Goal: Book appointment/travel/reservation

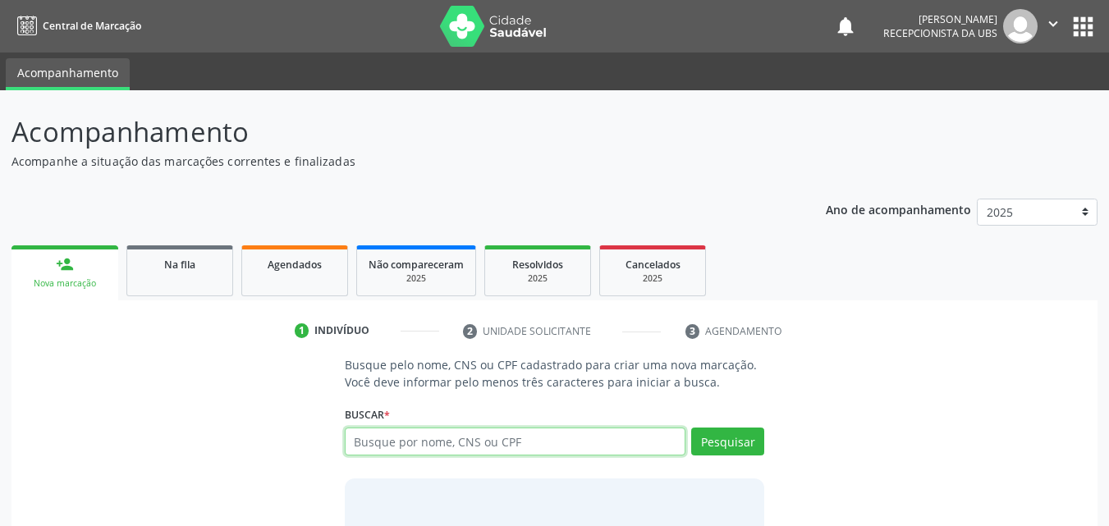
scroll to position [16, 0]
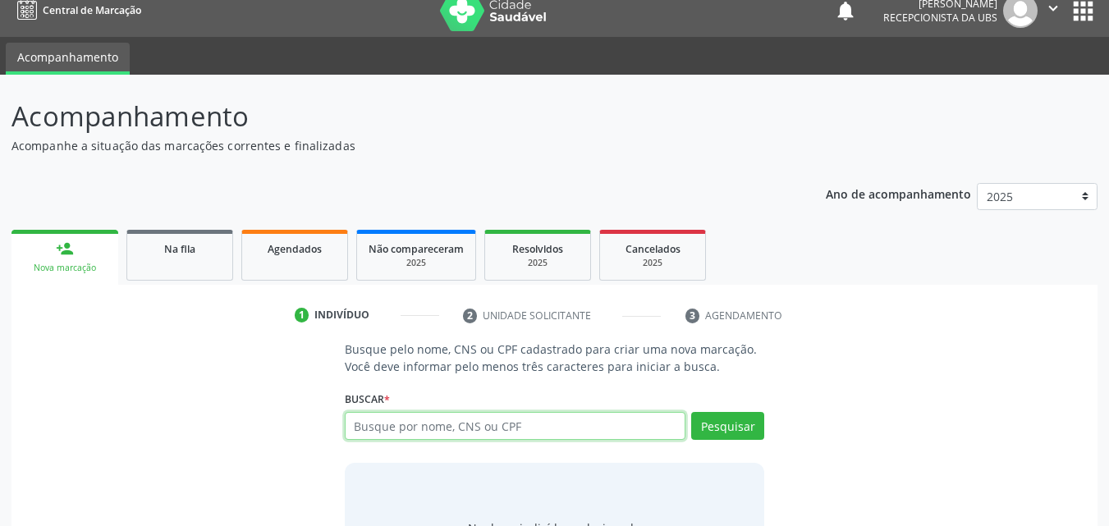
click at [447, 425] on input "text" at bounding box center [516, 426] width 342 height 28
paste input "704205212910183"
type input "704205212910183"
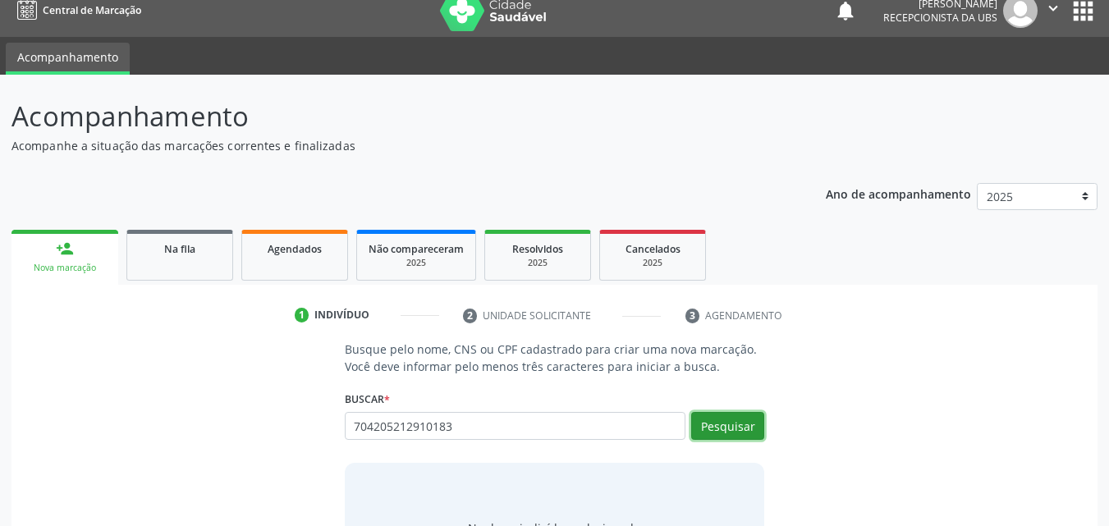
click at [728, 429] on button "Pesquisar" at bounding box center [727, 426] width 73 height 28
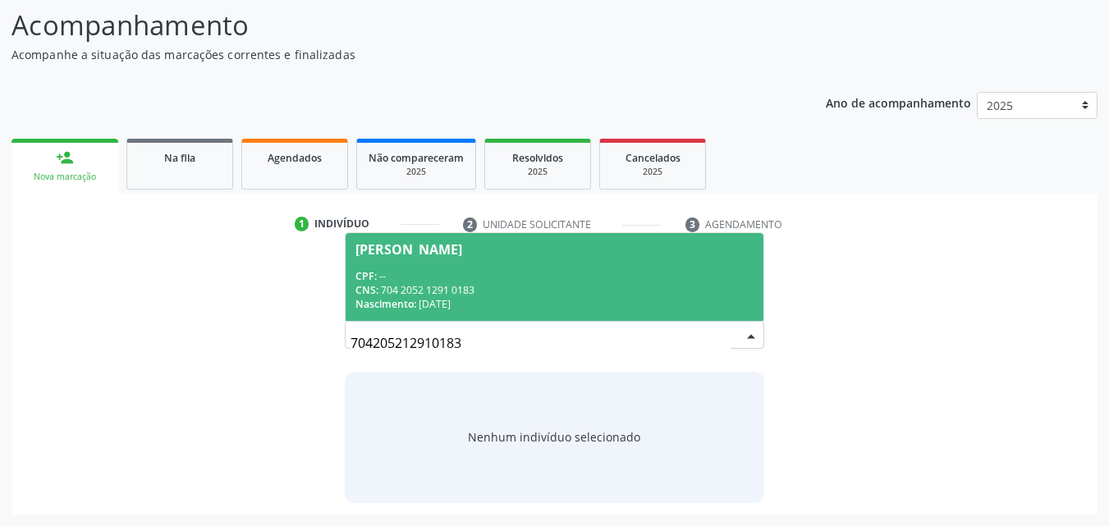
click at [509, 272] on div "CPF: --" at bounding box center [555, 276] width 399 height 14
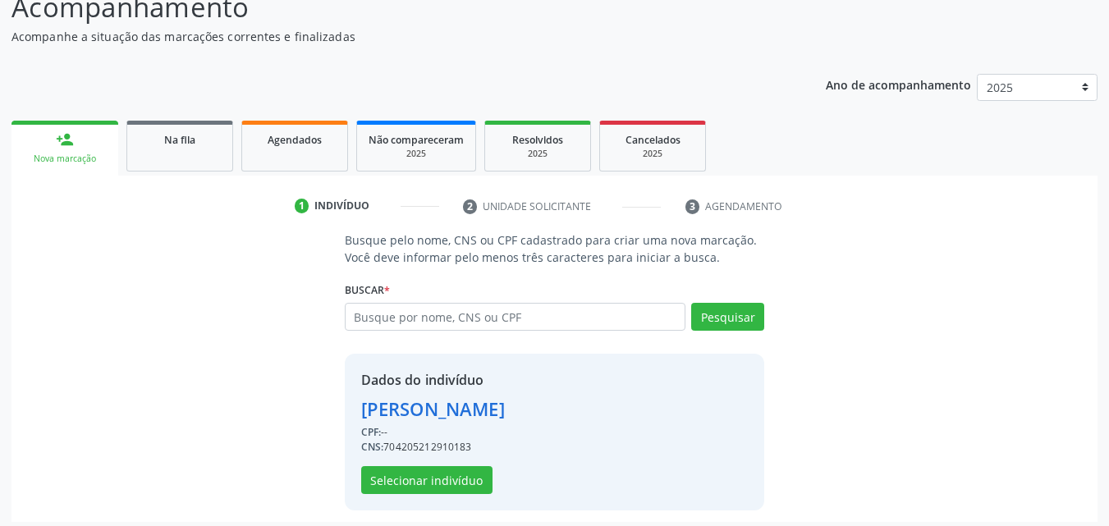
scroll to position [132, 0]
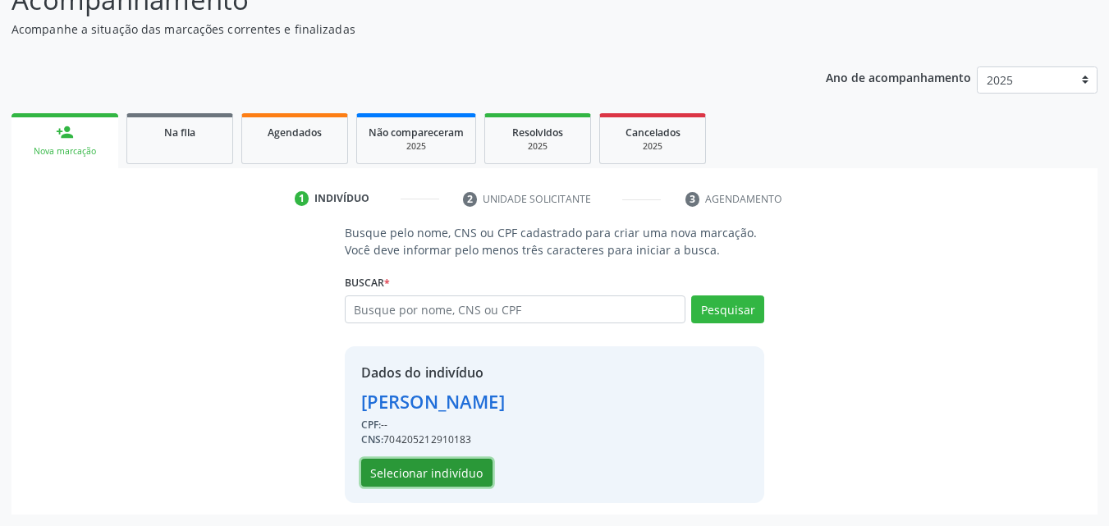
click at [426, 477] on button "Selecionar indivíduo" at bounding box center [426, 473] width 131 height 28
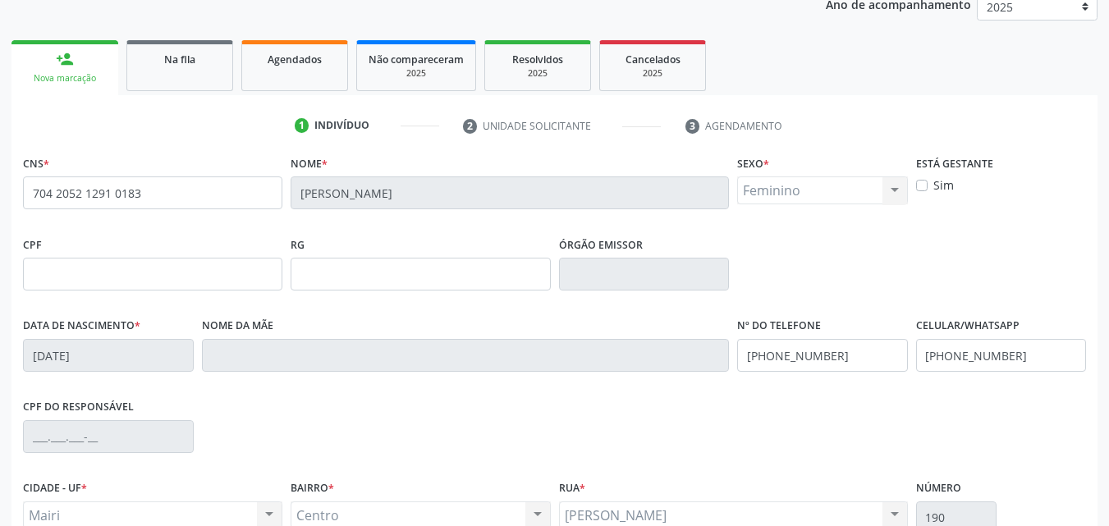
scroll to position [296, 0]
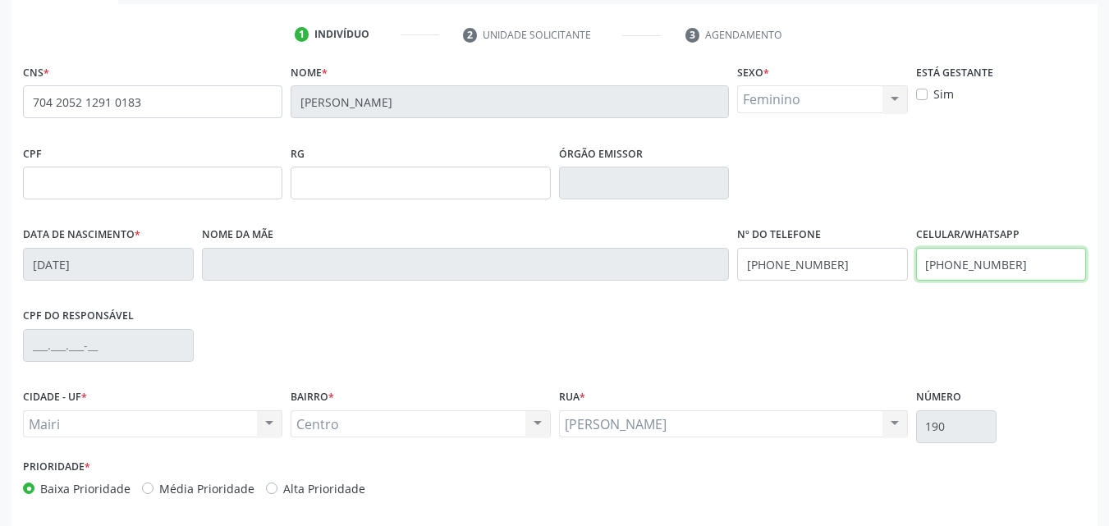
click at [1047, 262] on input "[PHONE_NUMBER]" at bounding box center [1001, 264] width 171 height 33
type input "("
type input "[PHONE_NUMBER]"
click at [346, 489] on label "Alta Prioridade" at bounding box center [324, 488] width 82 height 17
click at [278, 489] on input "Alta Prioridade" at bounding box center [271, 487] width 11 height 15
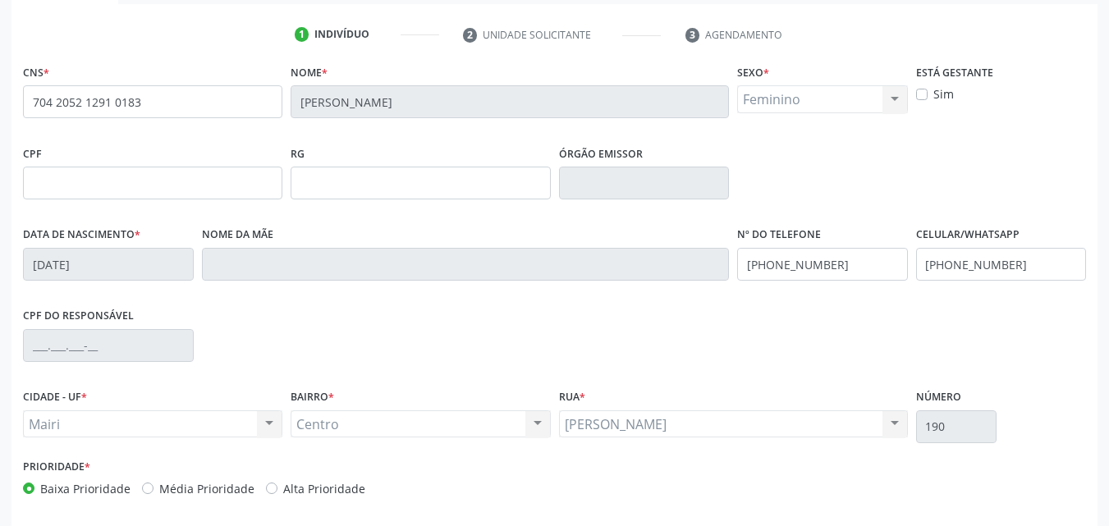
radio input "true"
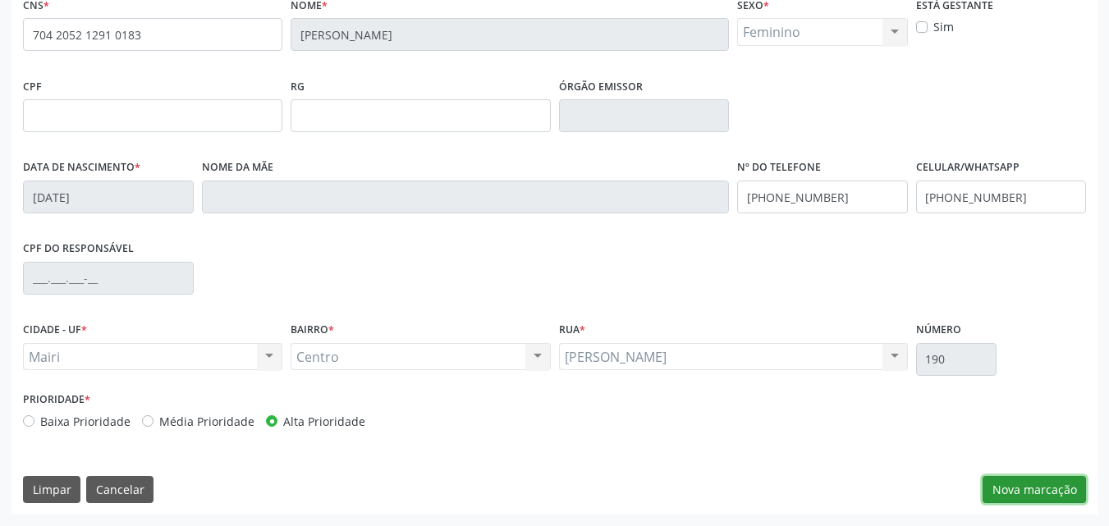
click at [994, 489] on button "Nova marcação" at bounding box center [1034, 490] width 103 height 28
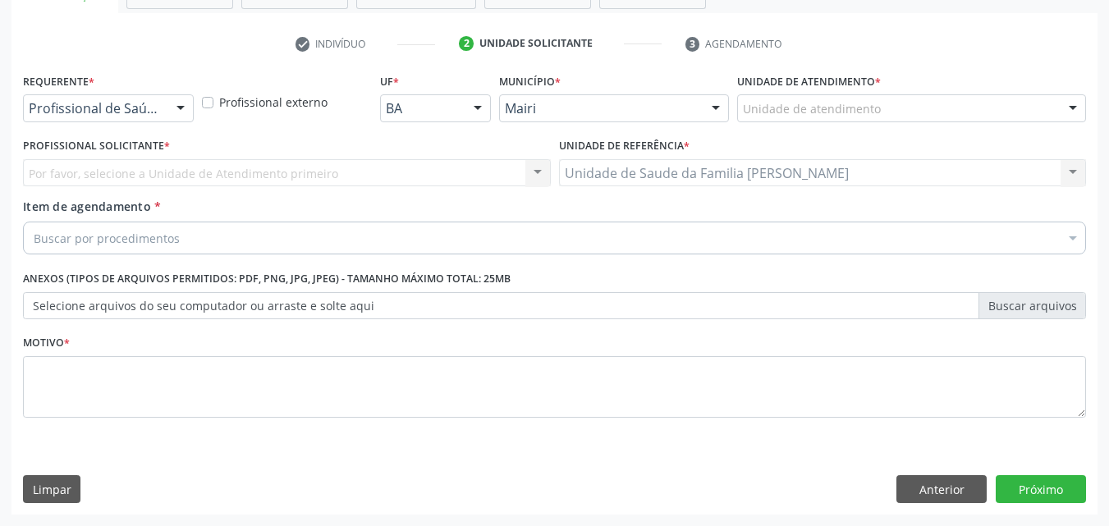
scroll to position [287, 0]
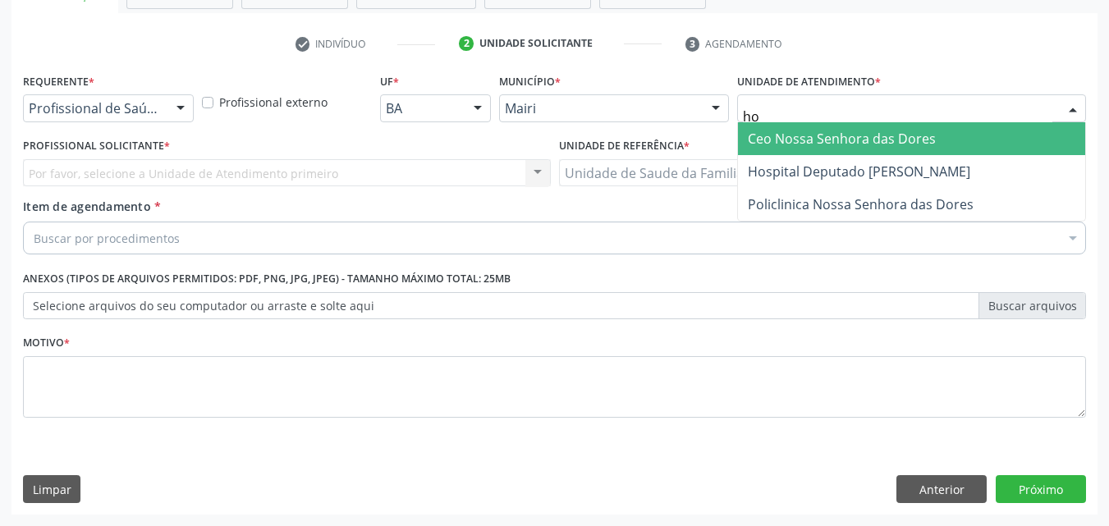
type input "hos"
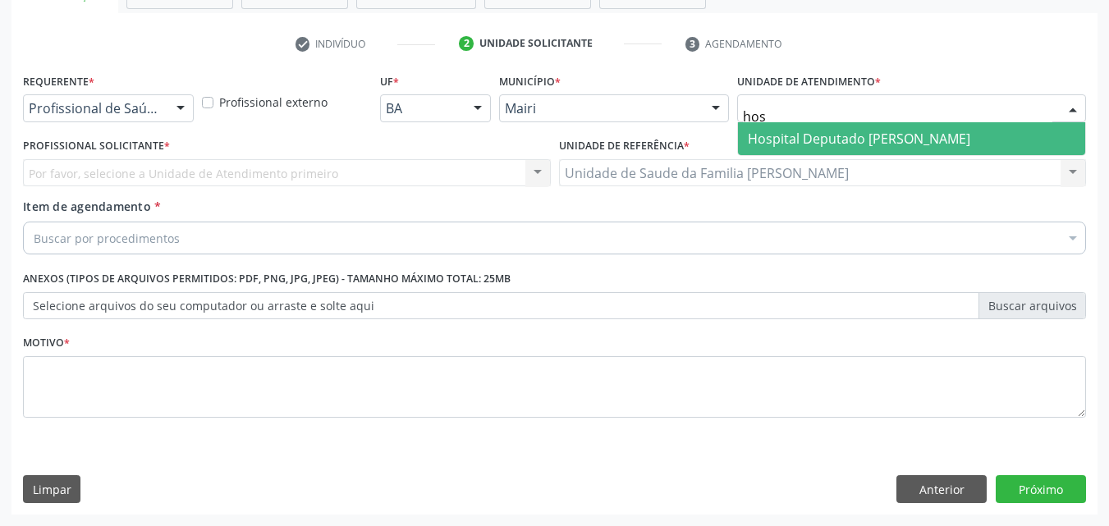
click at [857, 127] on span "Hospital Deputado [PERSON_NAME]" at bounding box center [911, 138] width 347 height 33
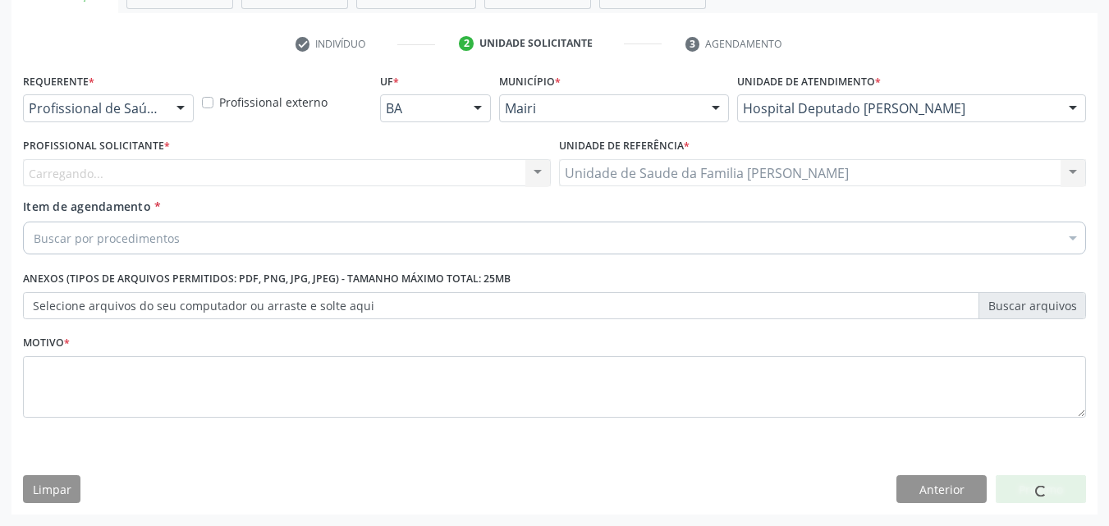
click at [41, 175] on div "Carregando... Nenhum resultado encontrado para: " " Não há nenhuma opção para s…" at bounding box center [287, 173] width 528 height 28
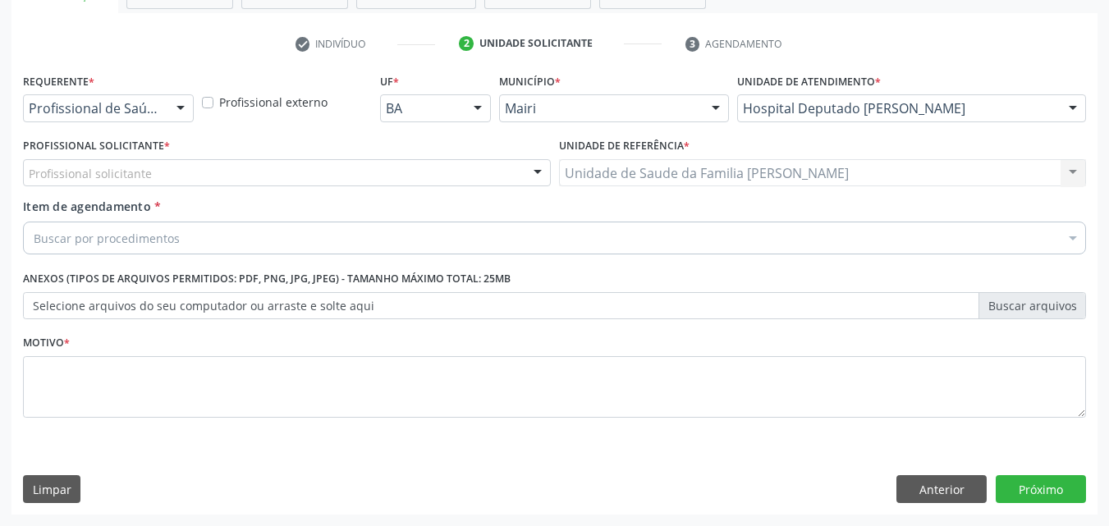
click at [274, 186] on div "Profissional solicitante" at bounding box center [287, 173] width 528 height 28
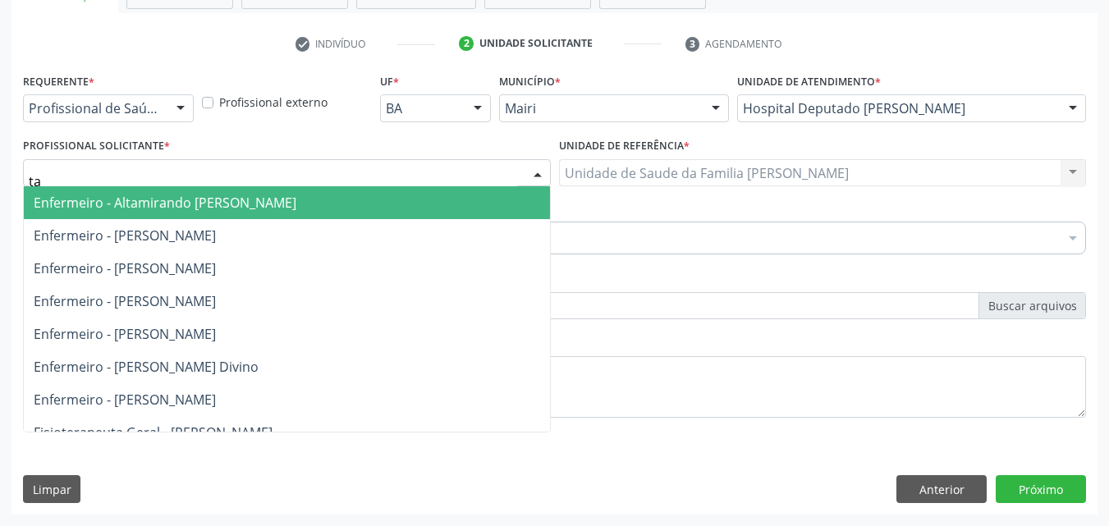
type input "tam"
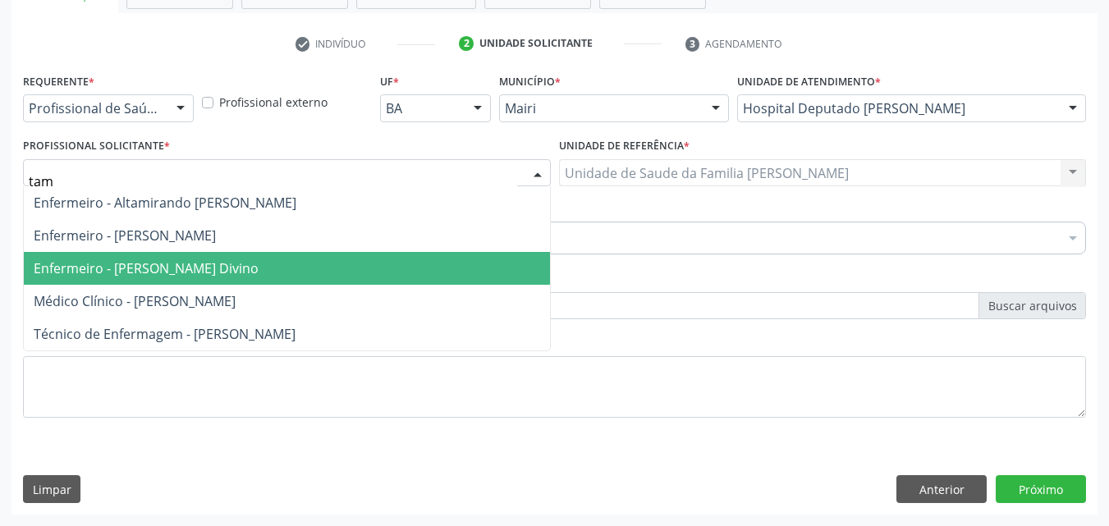
click at [224, 262] on span "Enfermeiro - [PERSON_NAME] Divino" at bounding box center [146, 268] width 225 height 18
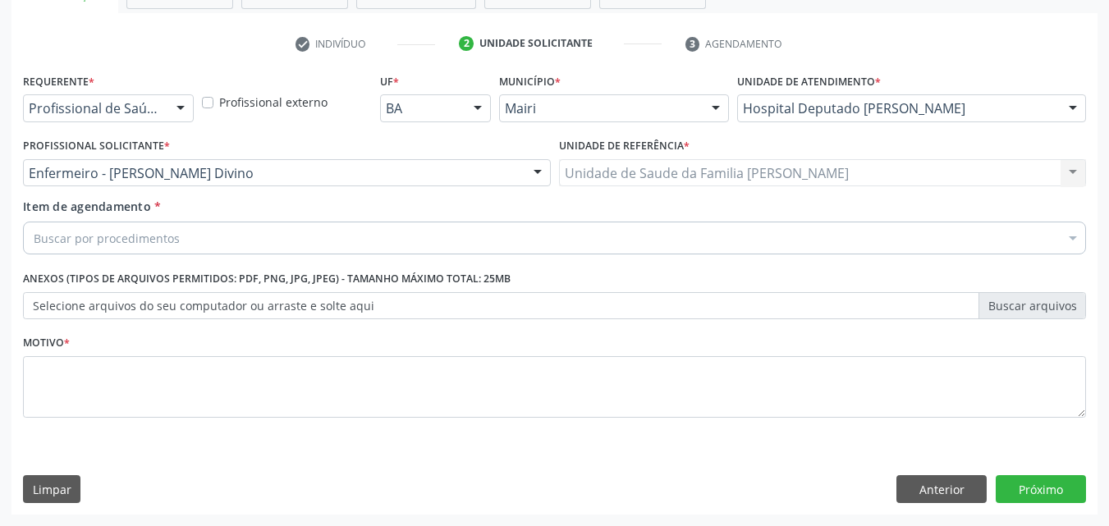
click at [216, 236] on div "Buscar por procedimentos" at bounding box center [554, 238] width 1063 height 33
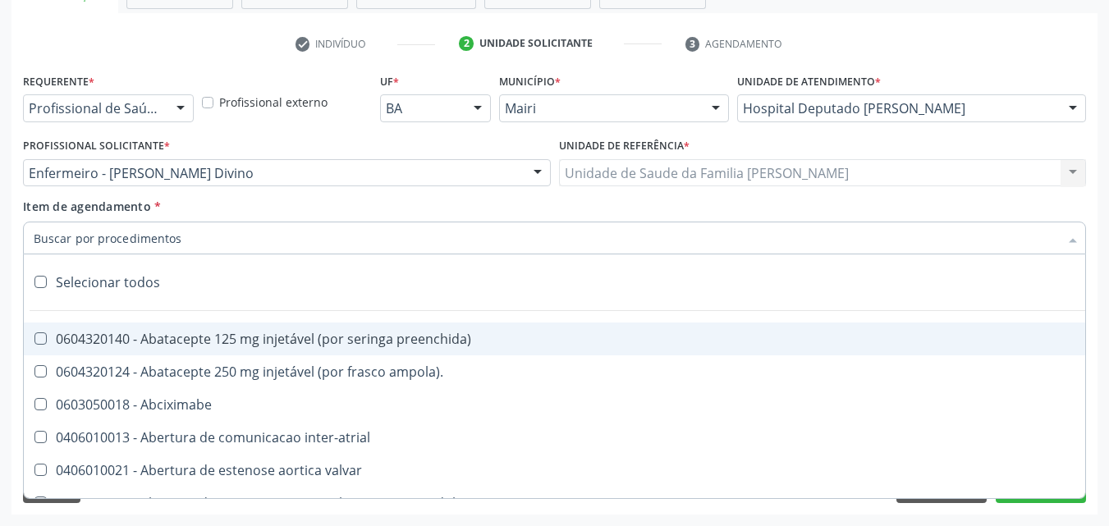
click at [216, 236] on input "Item de agendamento *" at bounding box center [546, 238] width 1025 height 33
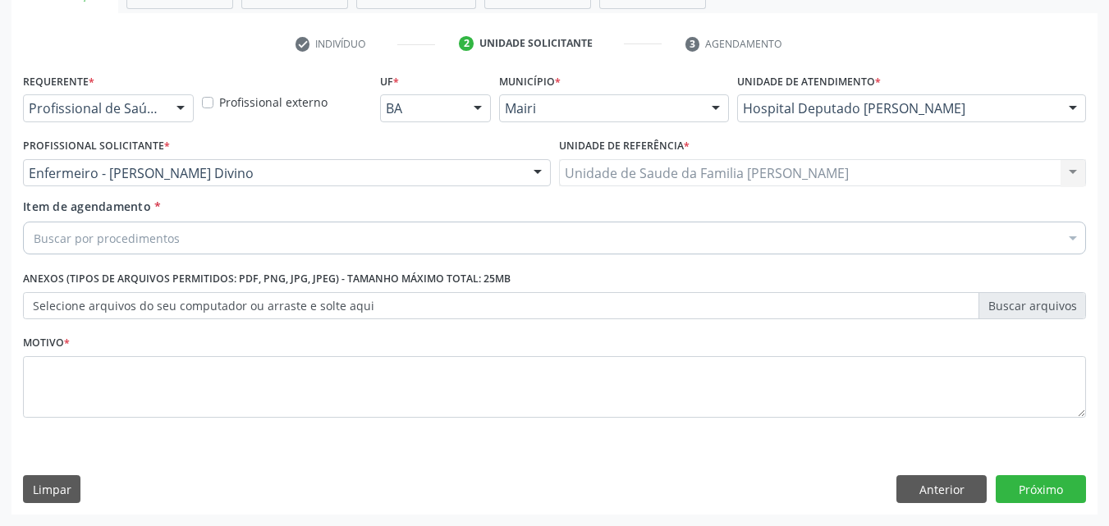
click at [235, 249] on div "Buscar por procedimentos" at bounding box center [554, 238] width 1063 height 33
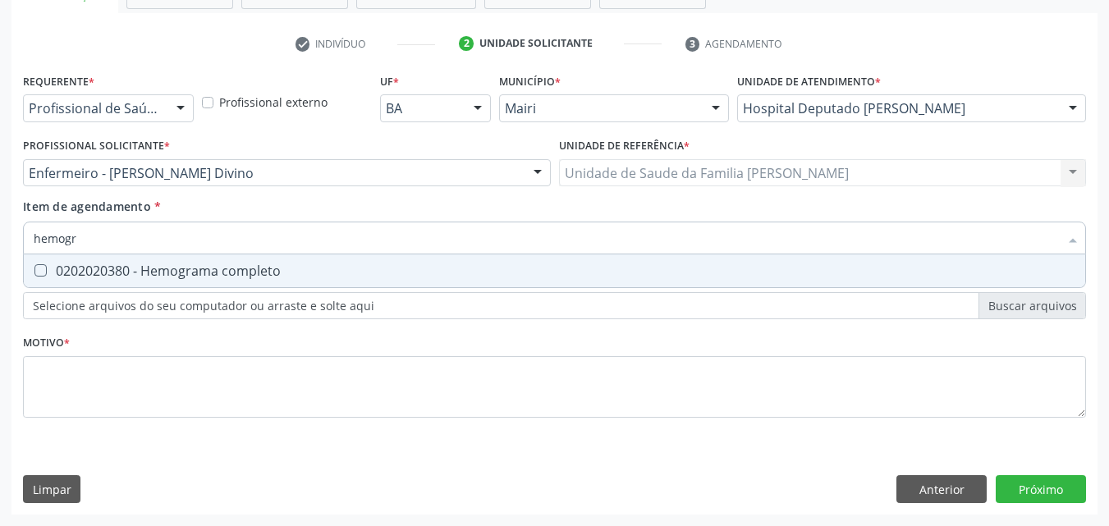
type input "hemogra"
click at [236, 268] on div "0202020380 - Hemograma completo" at bounding box center [555, 270] width 1042 height 13
checkbox completo "true"
type input "hemog"
checkbox completo "false"
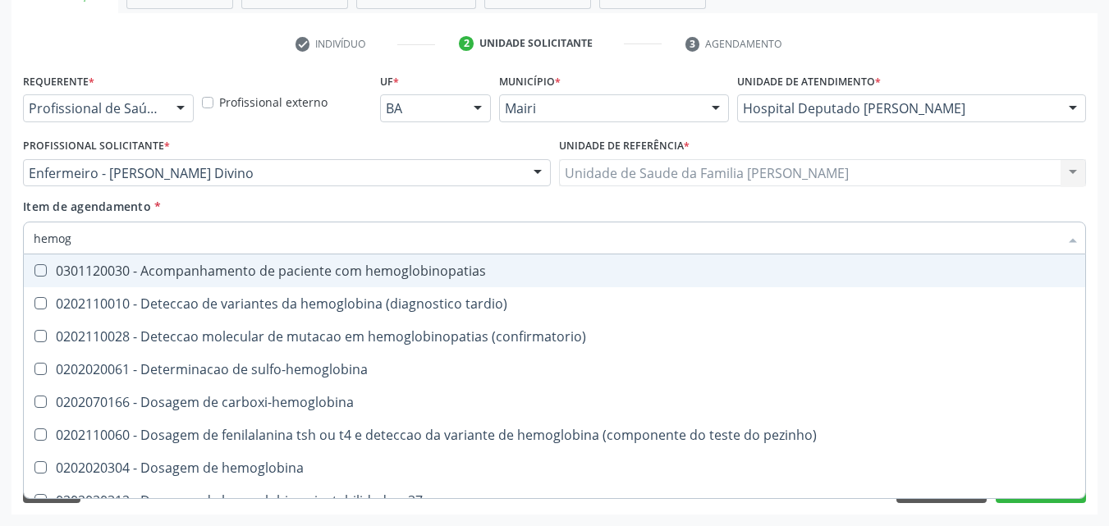
type input "hemo"
checkbox completo "false"
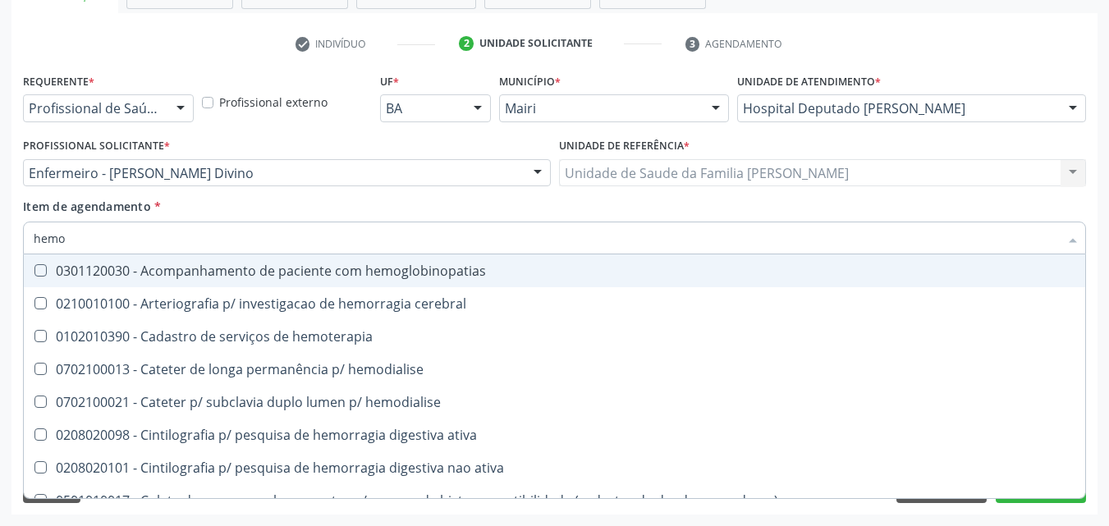
type input "hem"
checkbox completo "false"
checkbox hemorragicas "true"
type input "he"
checkbox hemorragicas "false"
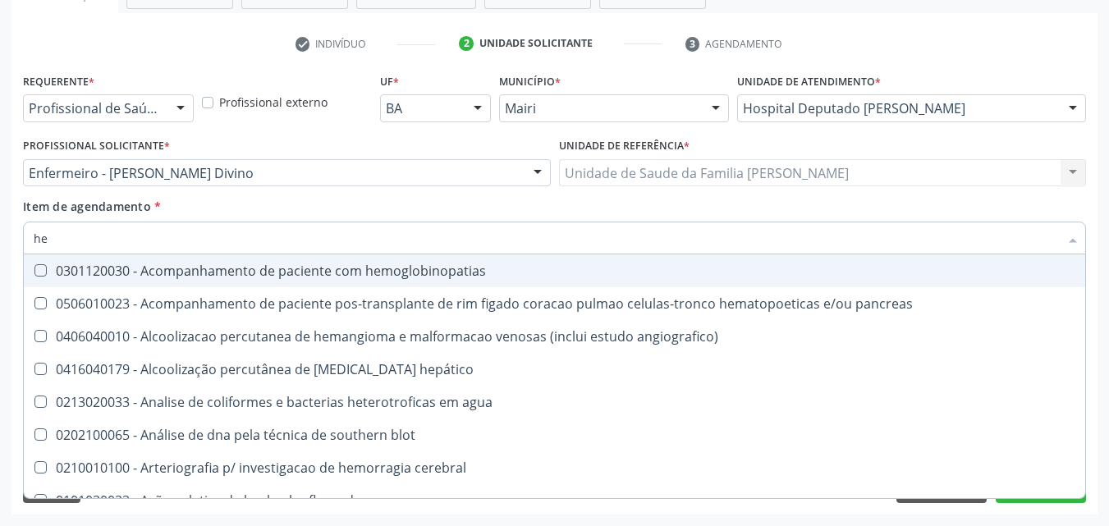
type input "h"
checkbox completo "false"
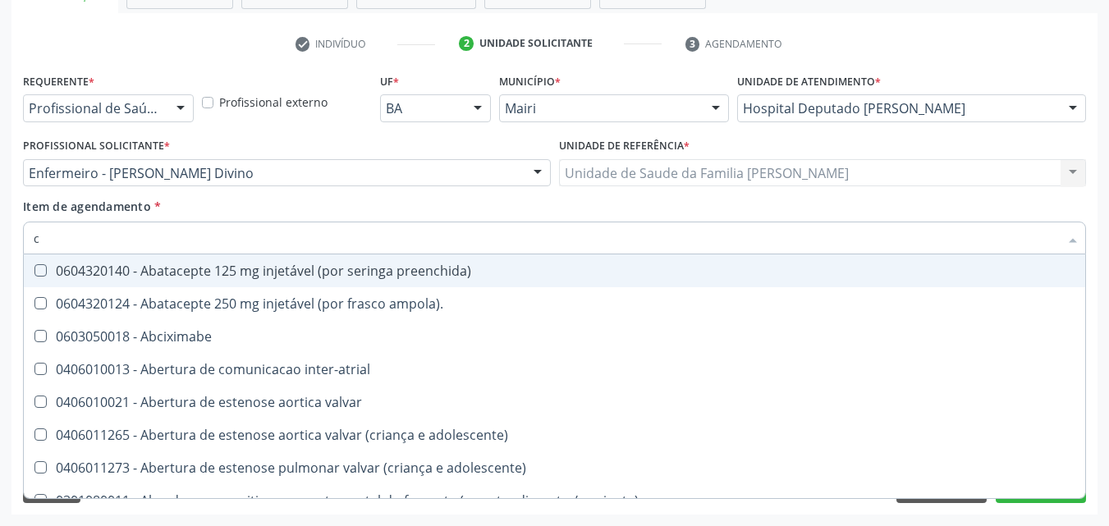
type input "co"
checkbox osseo "true"
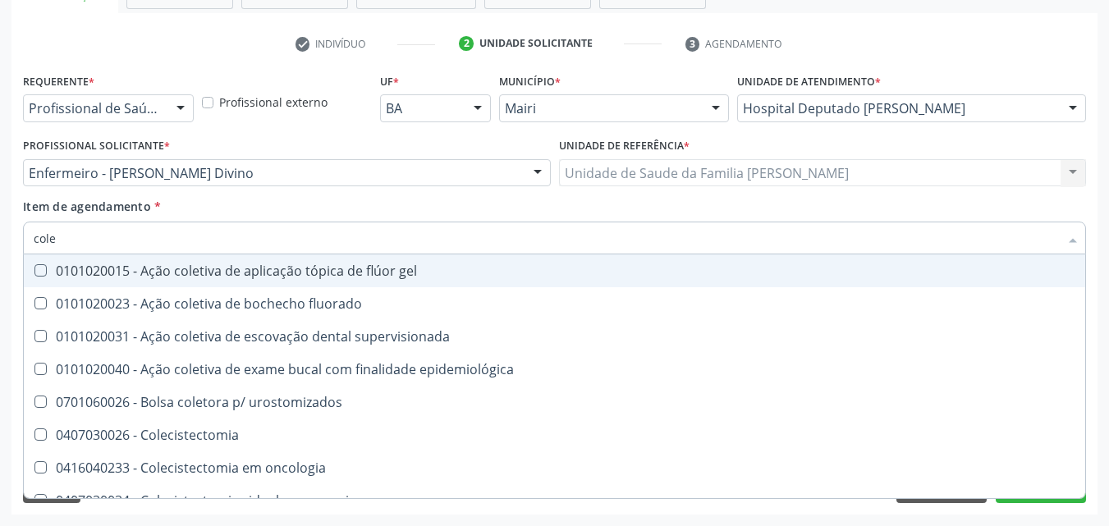
type input "coles"
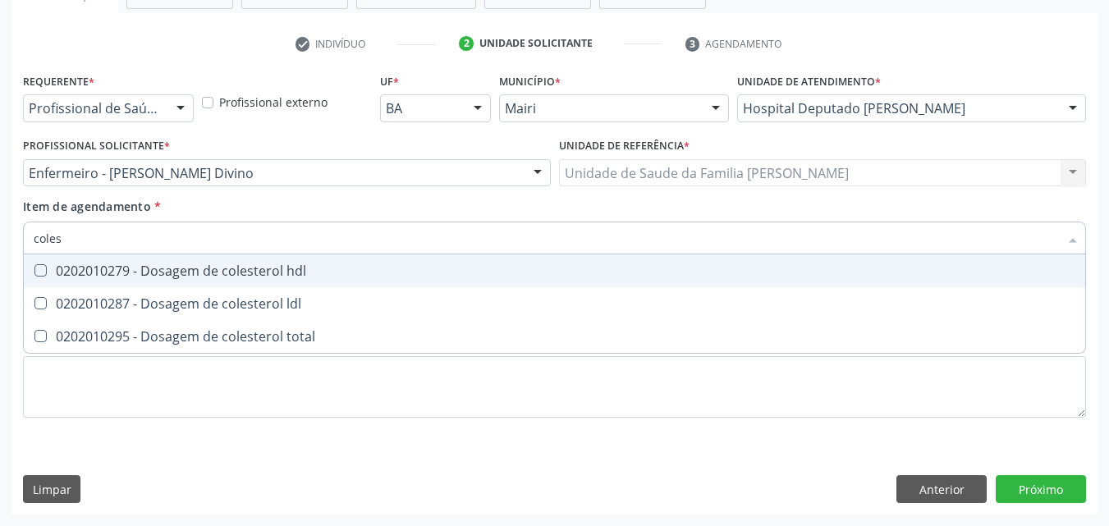
click at [236, 268] on div "0202010279 - Dosagem de colesterol hdl" at bounding box center [555, 270] width 1042 height 13
checkbox hdl "true"
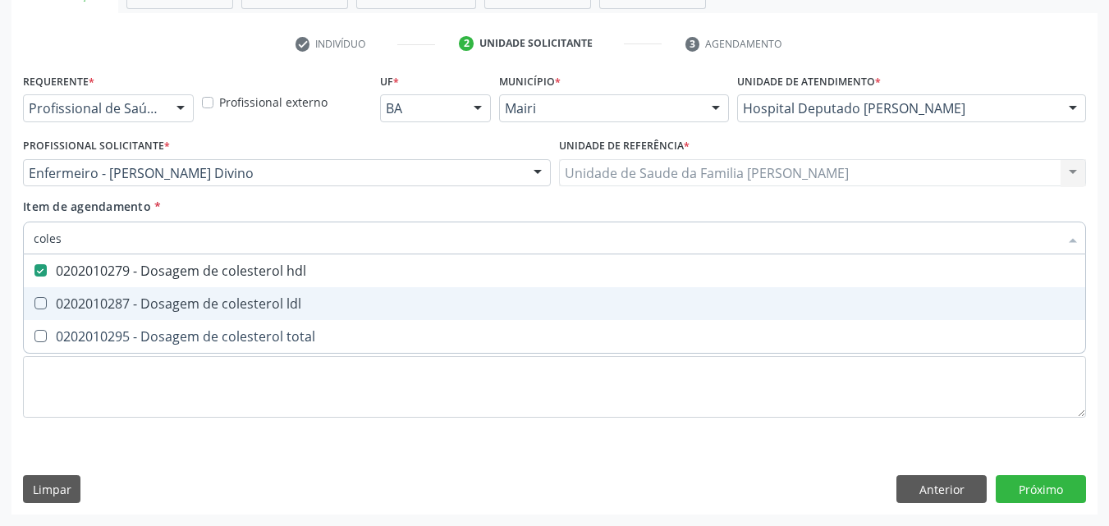
click at [222, 309] on div "0202010287 - Dosagem de colesterol ldl" at bounding box center [555, 303] width 1042 height 13
checkbox ldl "true"
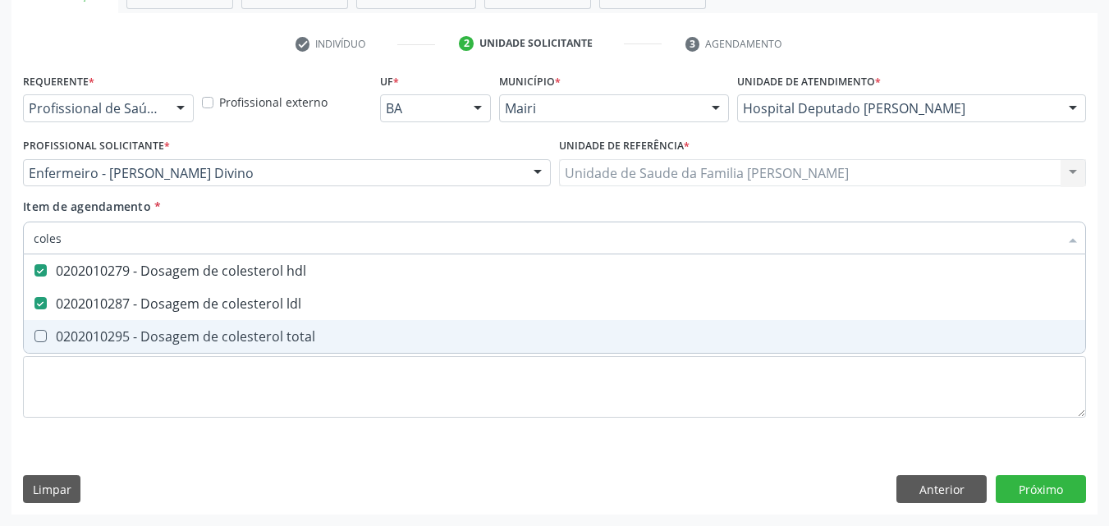
click at [226, 330] on div "0202010295 - Dosagem de colesterol total" at bounding box center [555, 336] width 1042 height 13
checkbox total "true"
type input "cole"
checkbox hdl "false"
checkbox ldl "false"
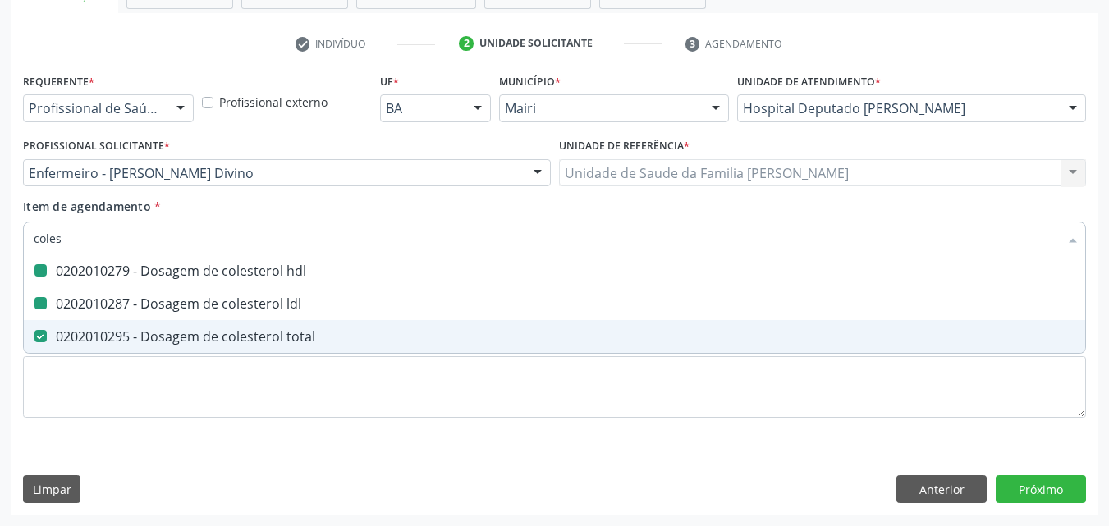
checkbox total "false"
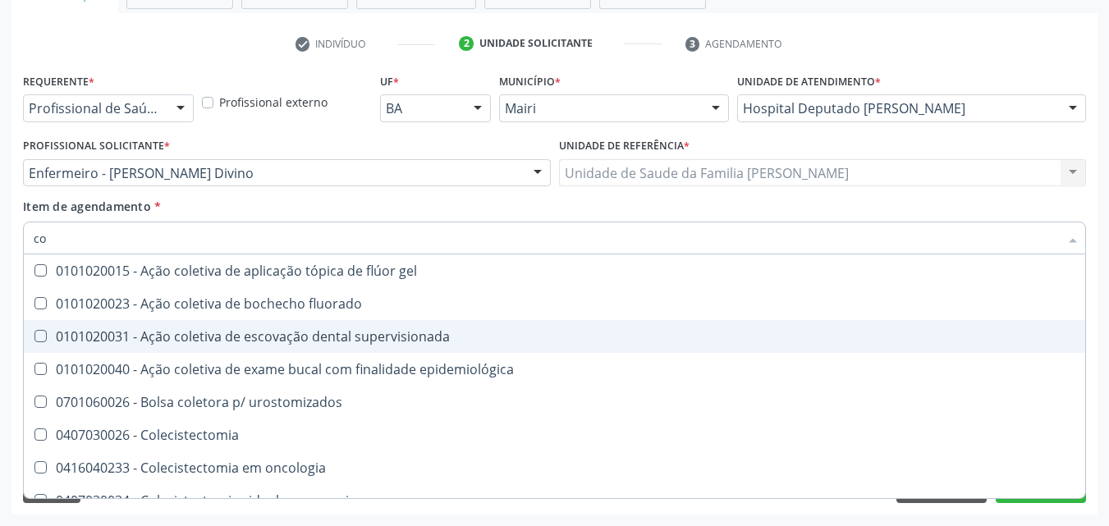
type input "c"
checkbox hdl "false"
checkbox ldl "false"
checkbox total "false"
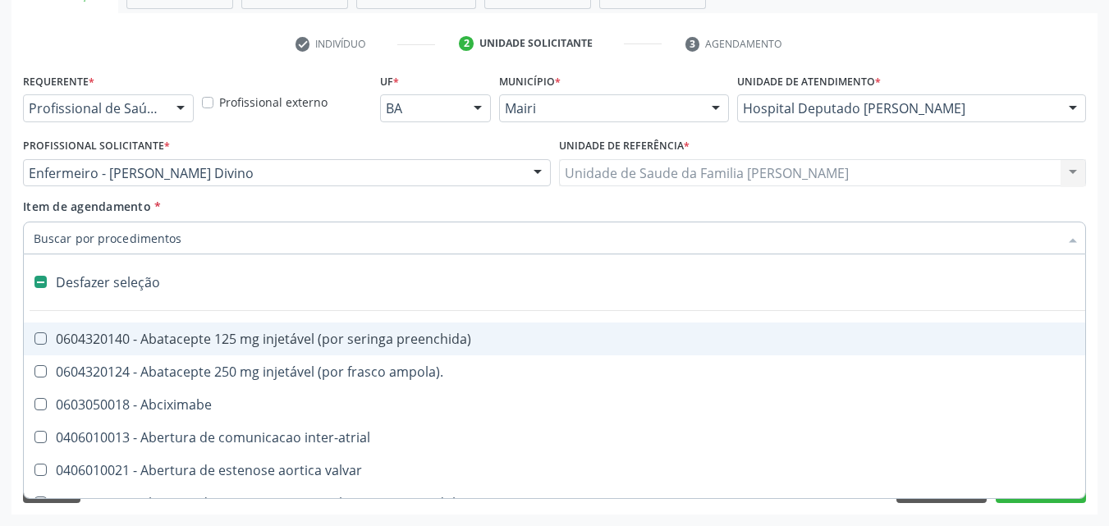
type input "g"
checkbox inalante\) "true"
checkbox bilateral "true"
checkbox Bursectomia "true"
checkbox adolescente\) "true"
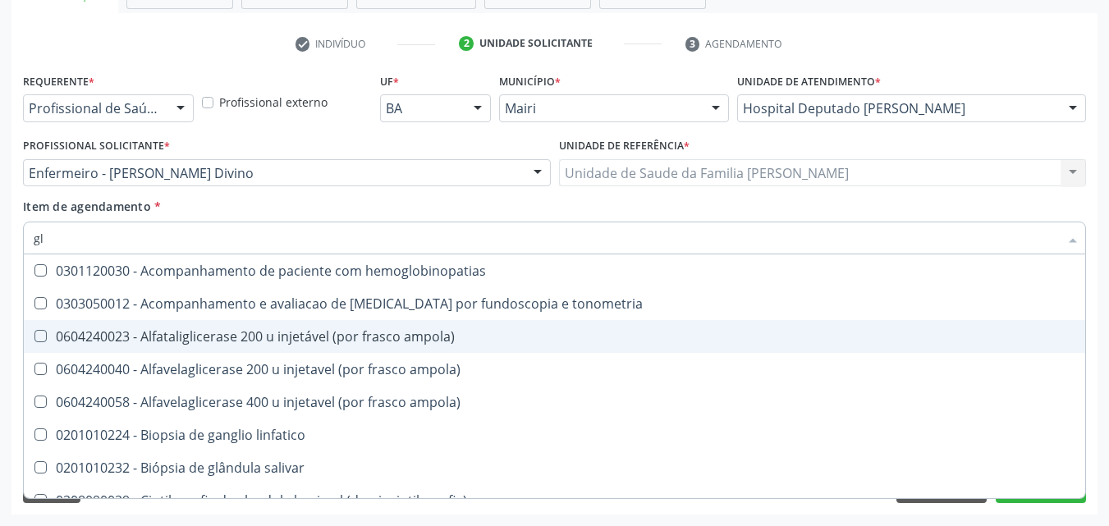
type input "g"
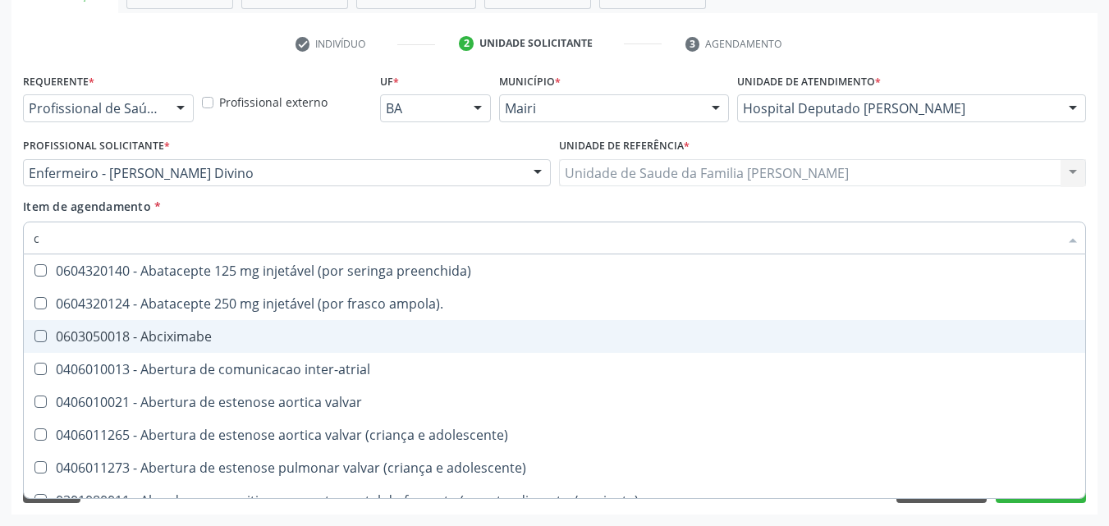
type input "cr"
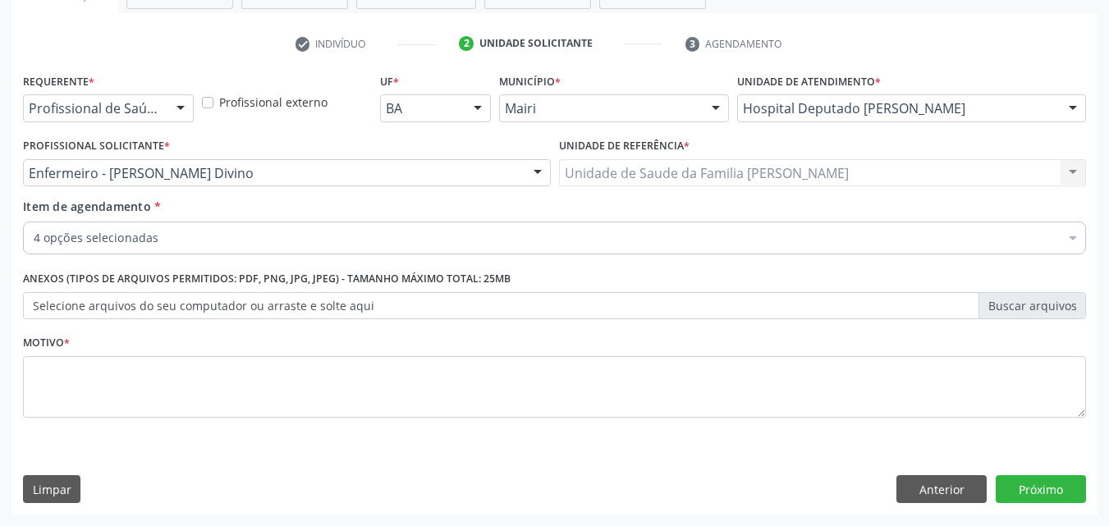
checkbox completo "true"
checkbox hdl "true"
checkbox ldl "true"
checkbox total "true"
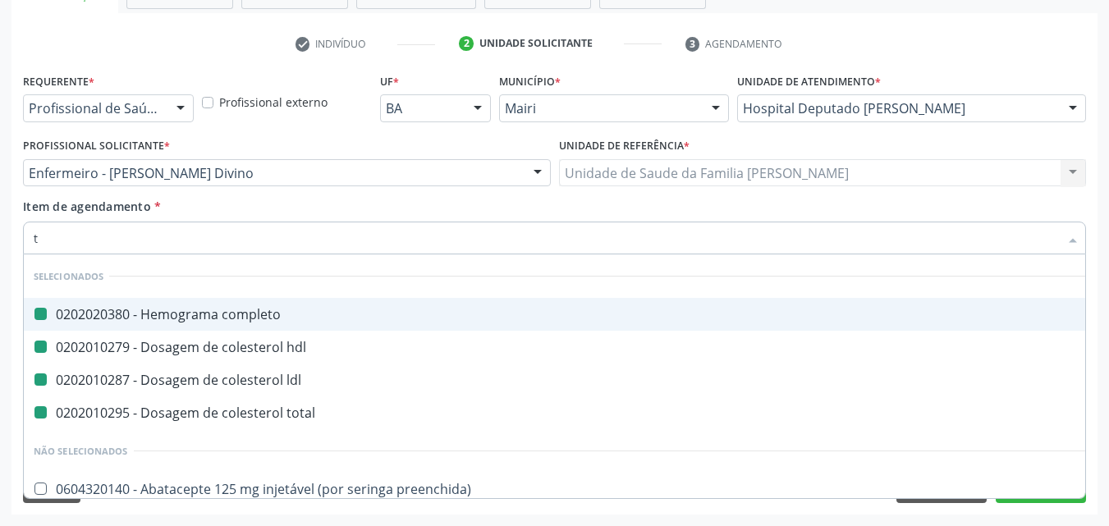
type input "tr"
checkbox completo "false"
checkbox hdl "false"
checkbox ldl "false"
checkbox total "false"
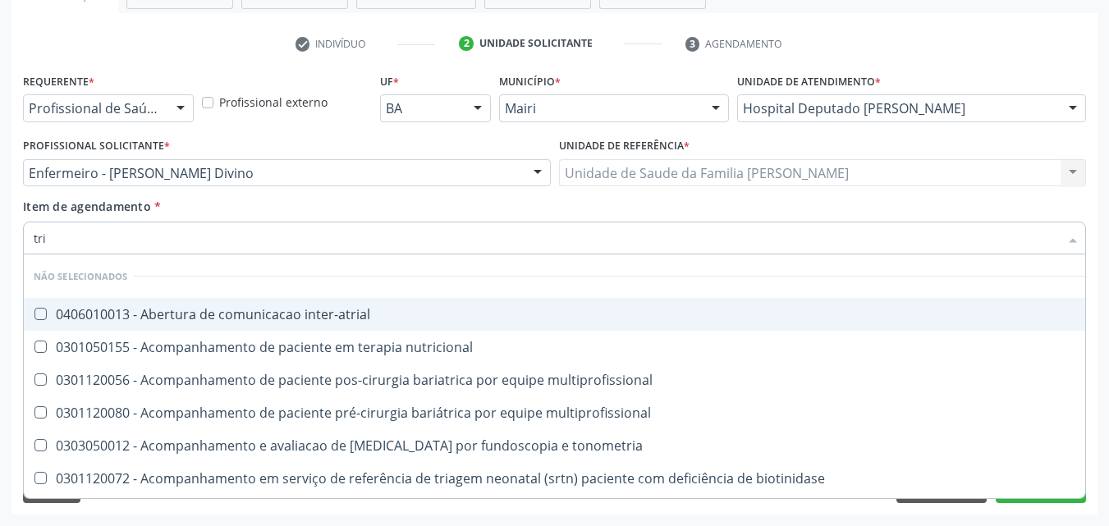
type input "trig"
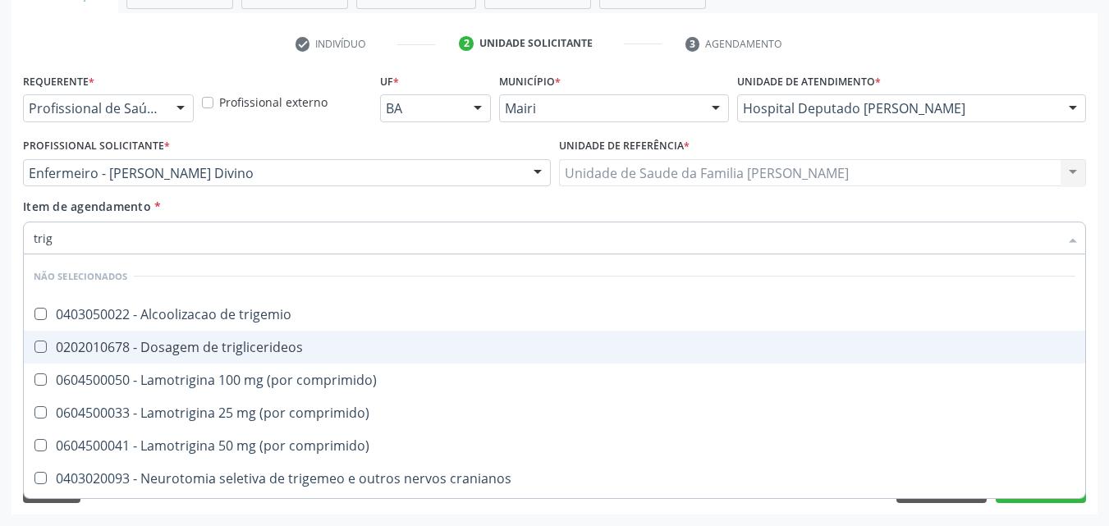
click at [318, 352] on div "0202010678 - Dosagem de triglicerideos" at bounding box center [555, 347] width 1042 height 13
checkbox triglicerideos "true"
type input "tri"
checkbox triglicerideos "false"
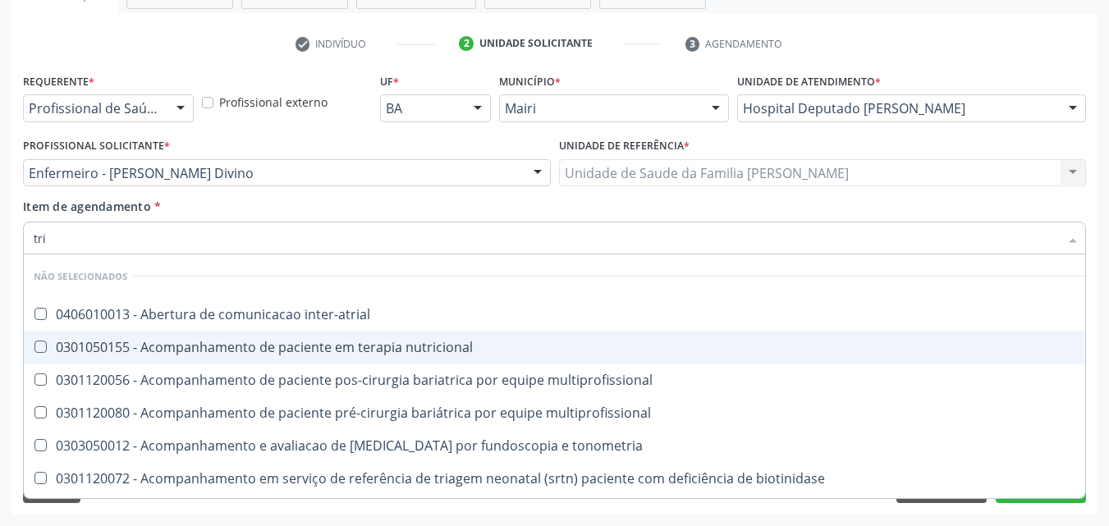
type input "tr"
checkbox triglicerideos "false"
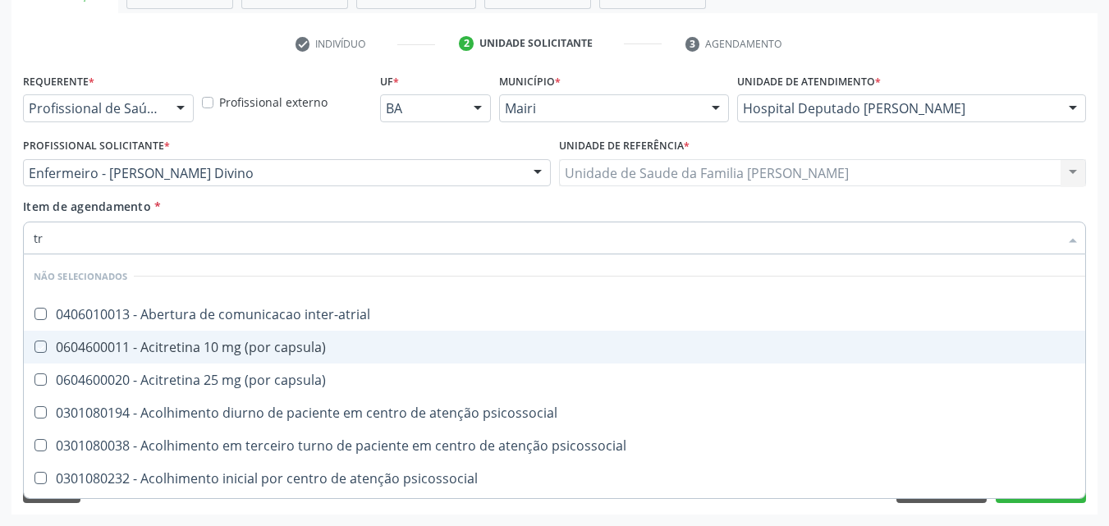
type input "t"
checkbox inter-atrial "true"
checkbox capsula\) "true"
checkbox psicossocial "true"
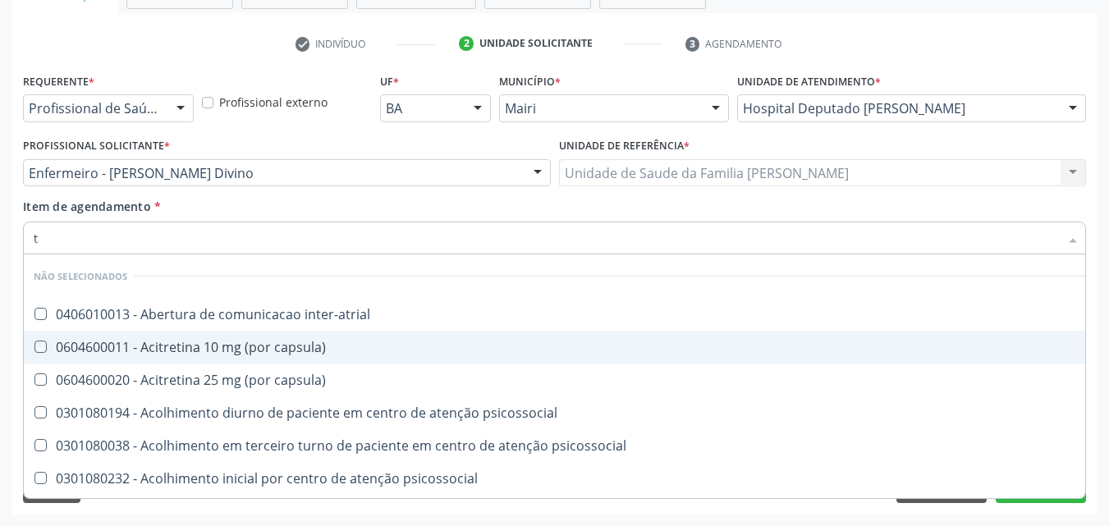
checkbox triglicerideos "false"
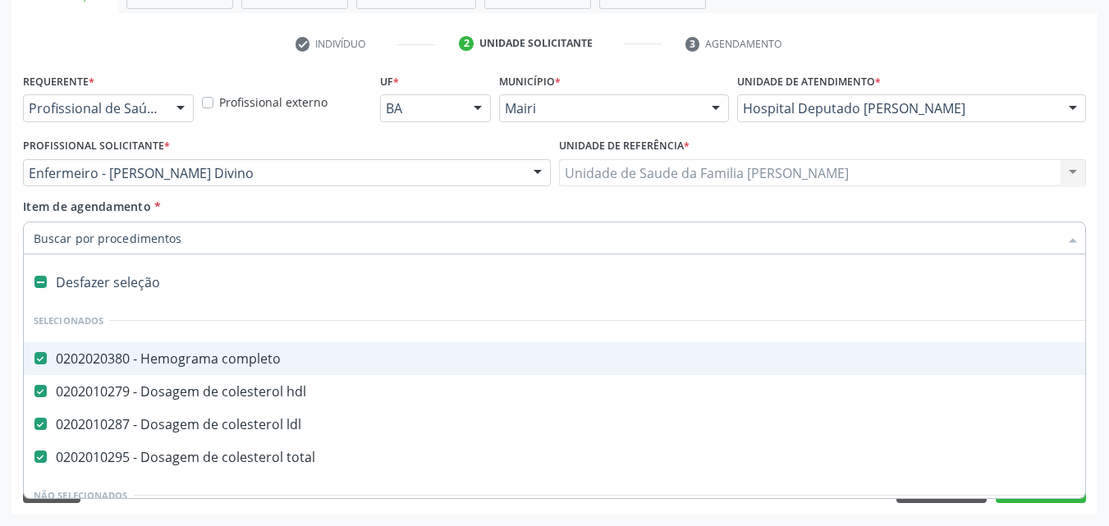
type input "p"
checkbox ldl "false"
checkbox total "false"
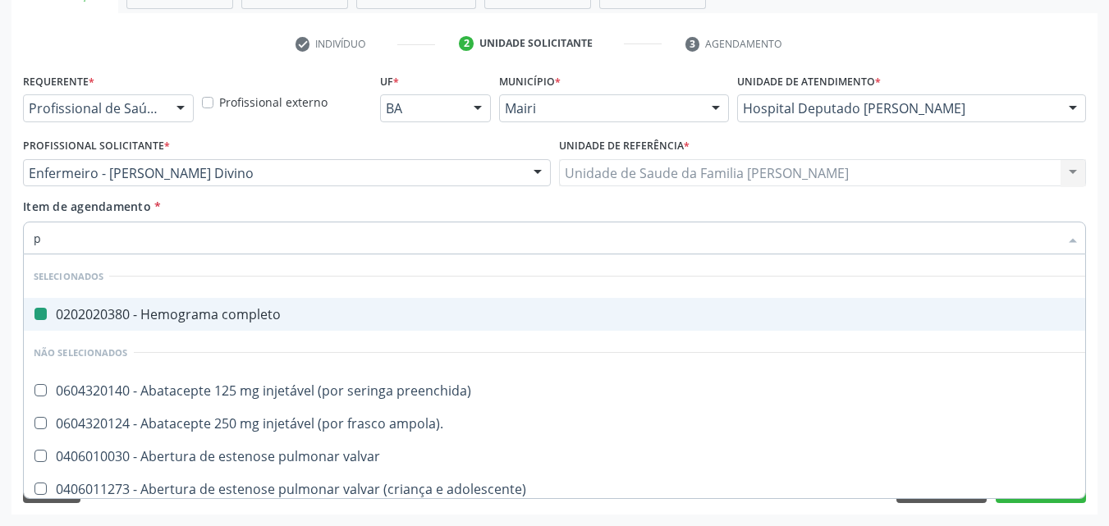
type input "pc"
checkbox completo "false"
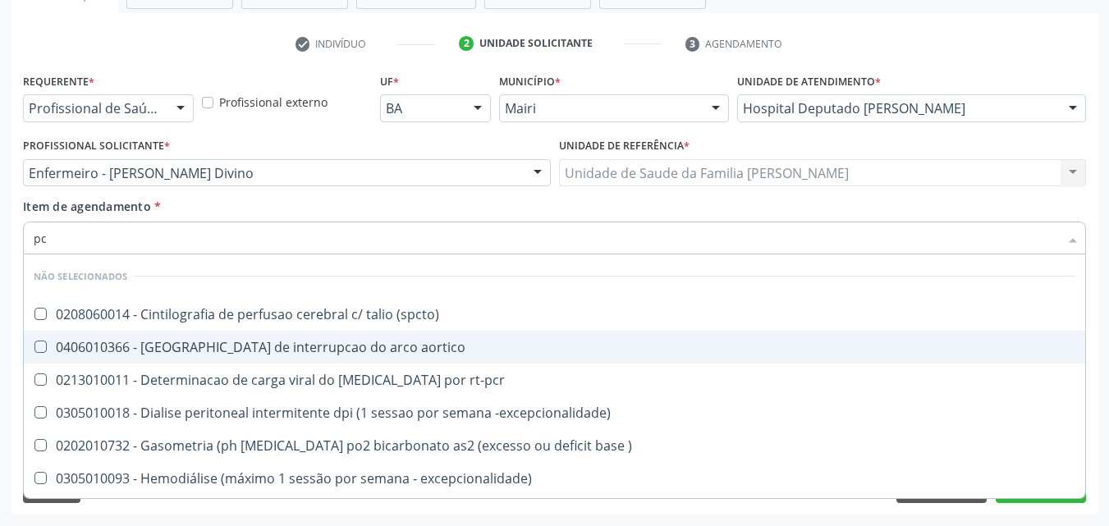
type input "pcr"
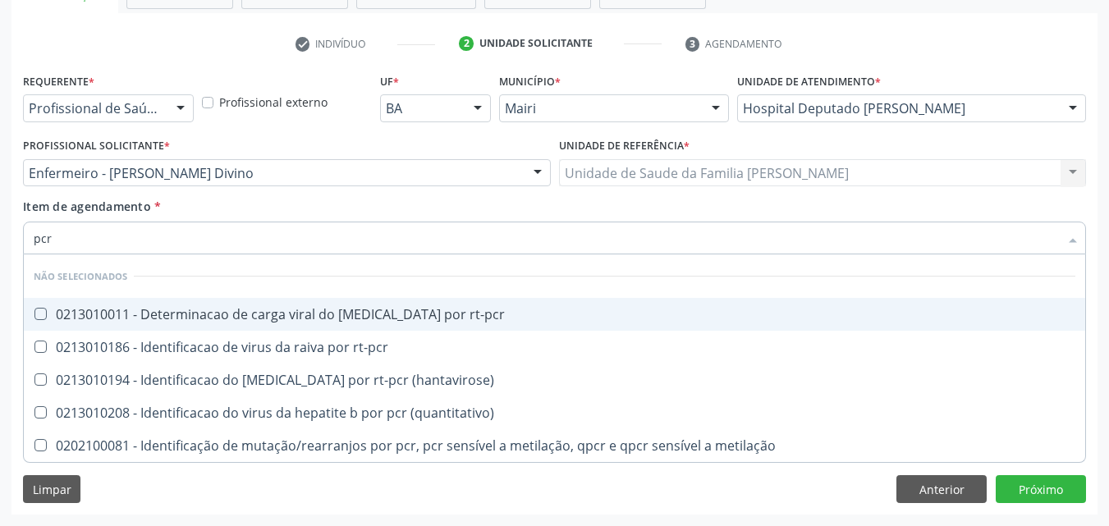
click at [328, 314] on div "0213010011 - Determinacao de carga viral do [MEDICAL_DATA] por rt-pcr" at bounding box center [555, 314] width 1042 height 13
checkbox rt-pcr "true"
type input "pc"
checkbox rt-pcr "false"
checkbox \(hantavirose\) "true"
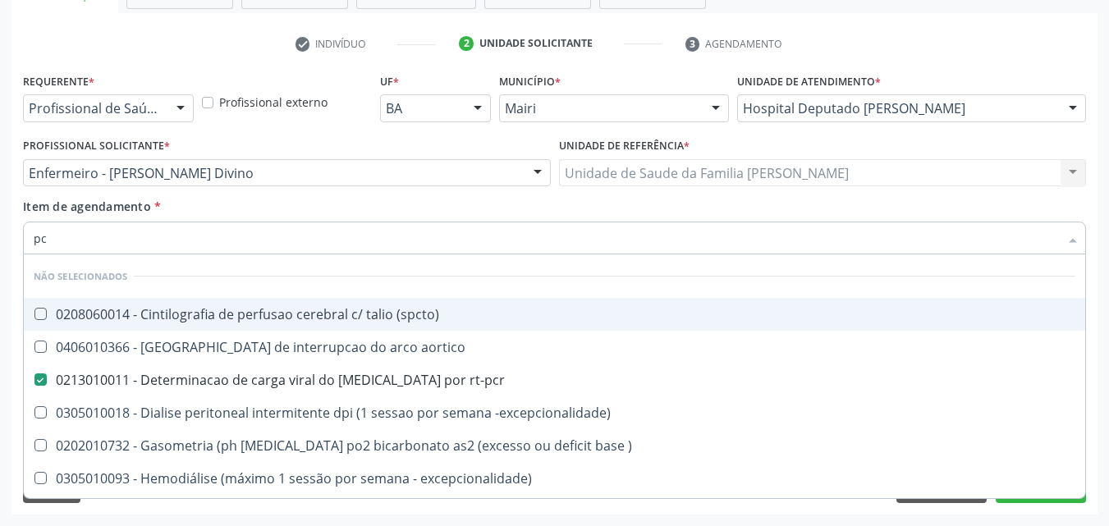
type input "p"
checkbox \(spcto\) "true"
checkbox rt-pcr "true"
checkbox -excepcionalidade\) "true"
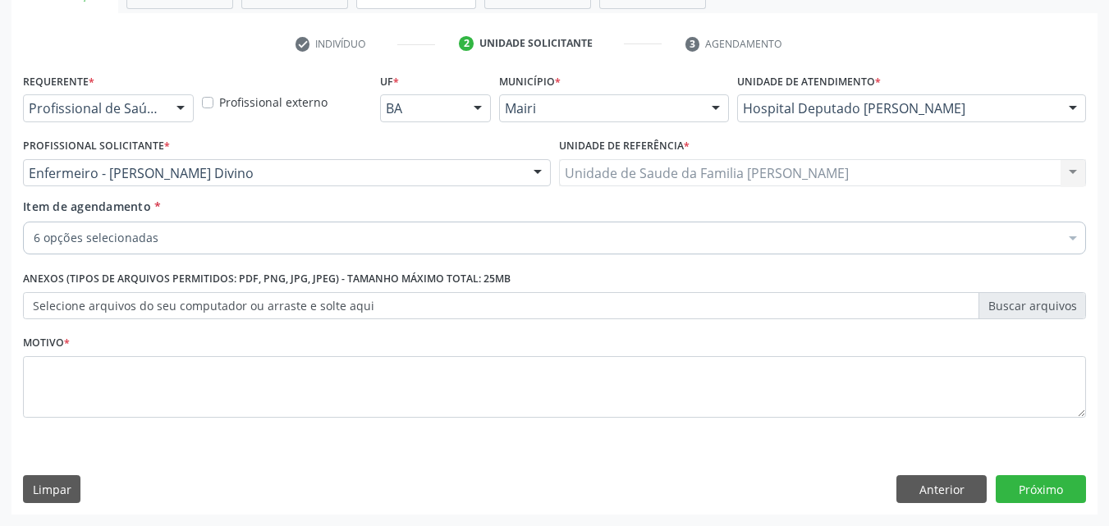
checkbox rt-pcr "true"
click at [292, 226] on div "6 opções selecionadas" at bounding box center [554, 238] width 1063 height 33
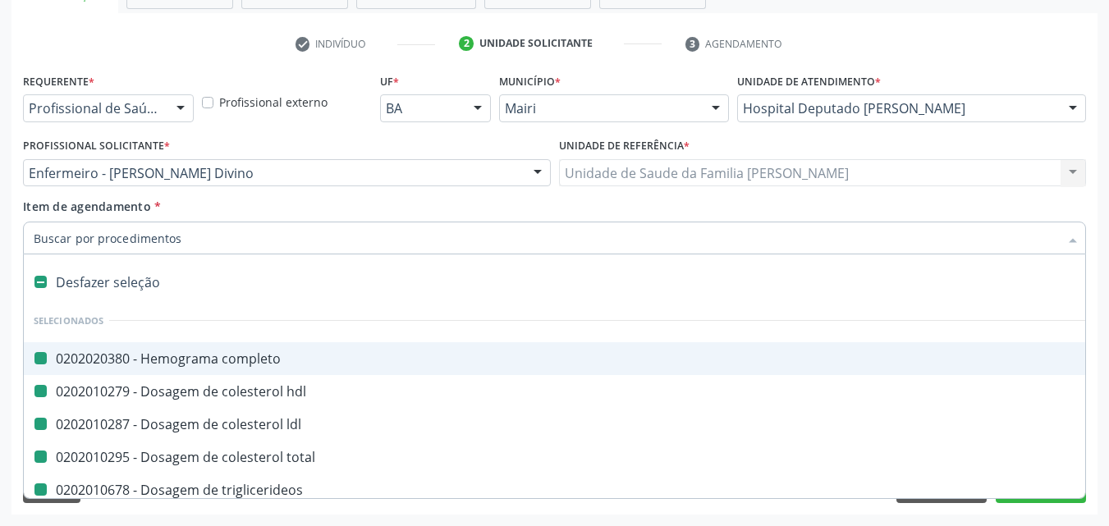
type input "u"
checkbox completo "false"
checkbox ldl "false"
checkbox total "false"
checkbox rt-pcr "false"
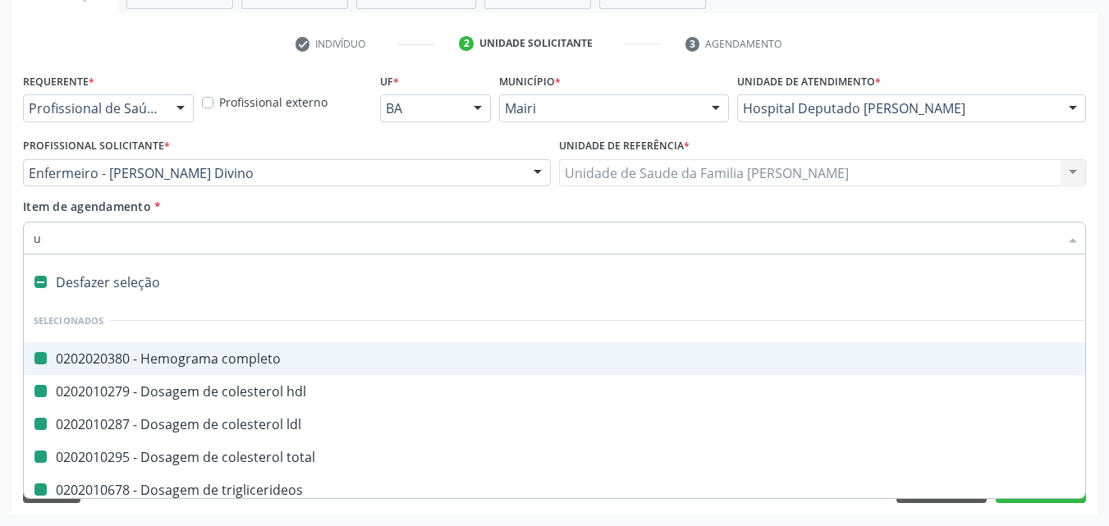
checkbox hdl "false"
checkbox triglicerideos "false"
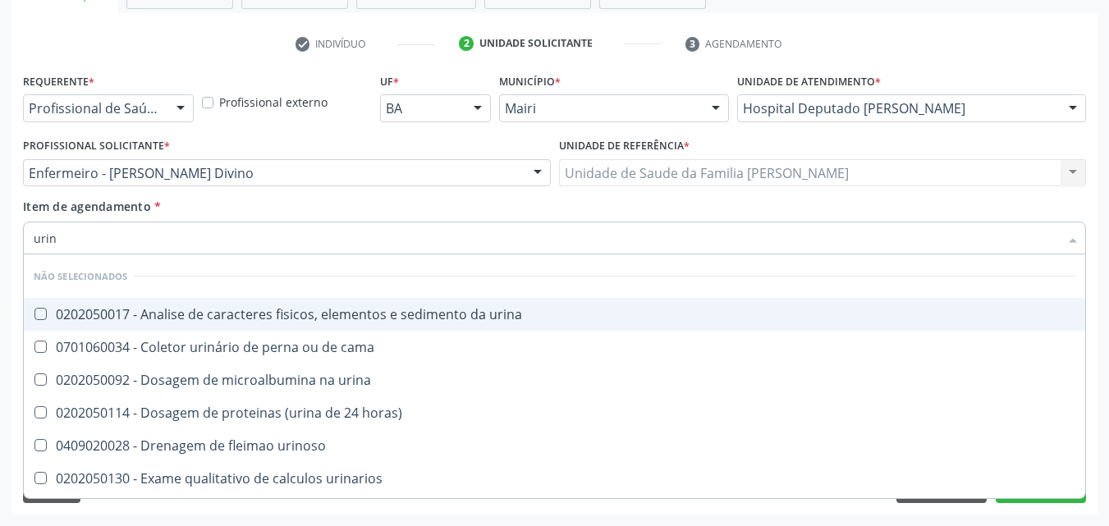
type input "urina"
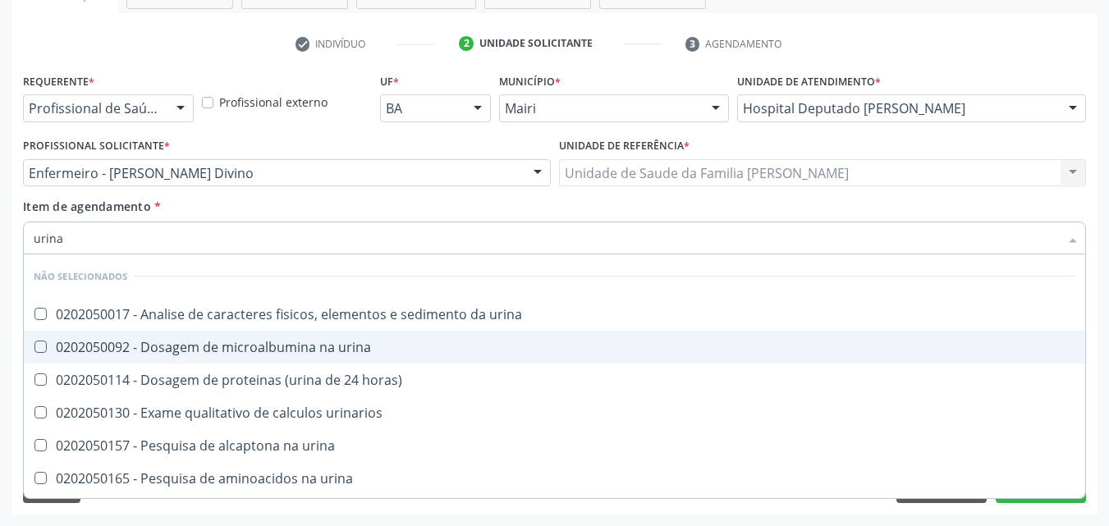
click at [269, 346] on div "0202050092 - Dosagem de microalbumina na urina" at bounding box center [555, 347] width 1042 height 13
checkbox urina "true"
type input "urin"
checkbox horas\) "true"
checkbox urina "false"
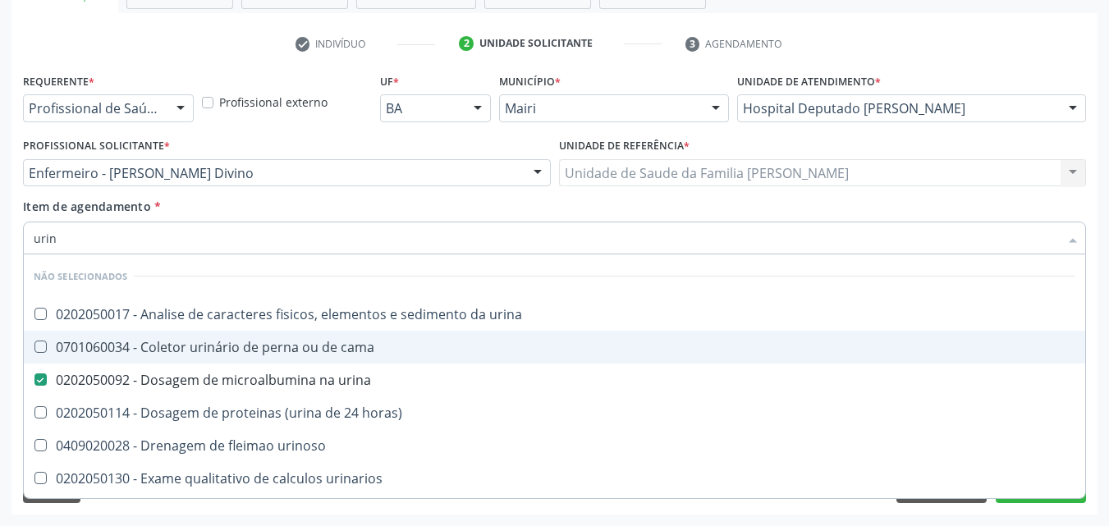
type input "uri"
checkbox urina "false"
checkbox urinaria "true"
type input "ur"
checkbox urinaria "false"
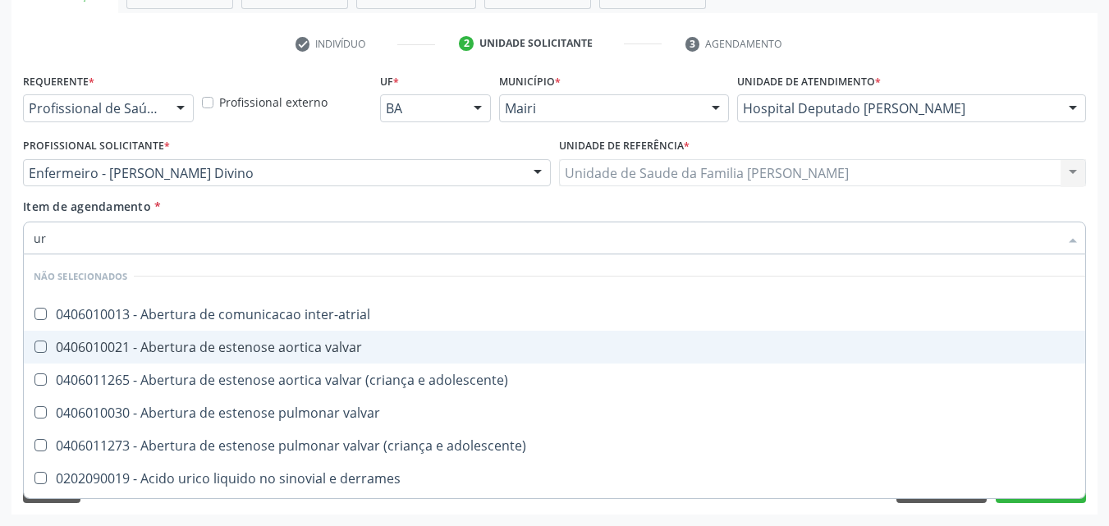
type input "u"
checkbox inter-atrial "true"
checkbox adolescente\) "true"
checkbox valvar "true"
checkbox derrames "true"
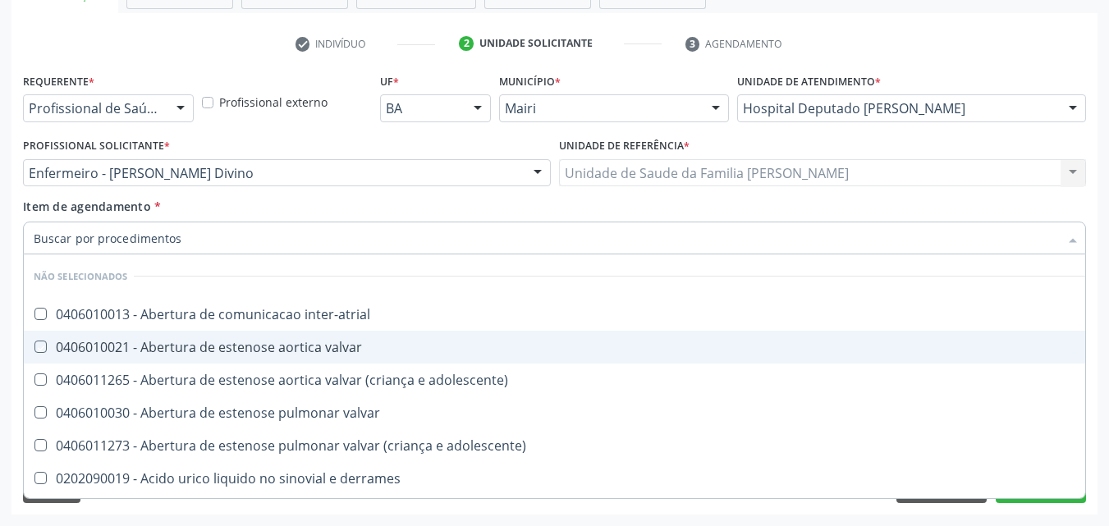
checkbox valvar "true"
checkbox adolescente\) "true"
checkbox urina "false"
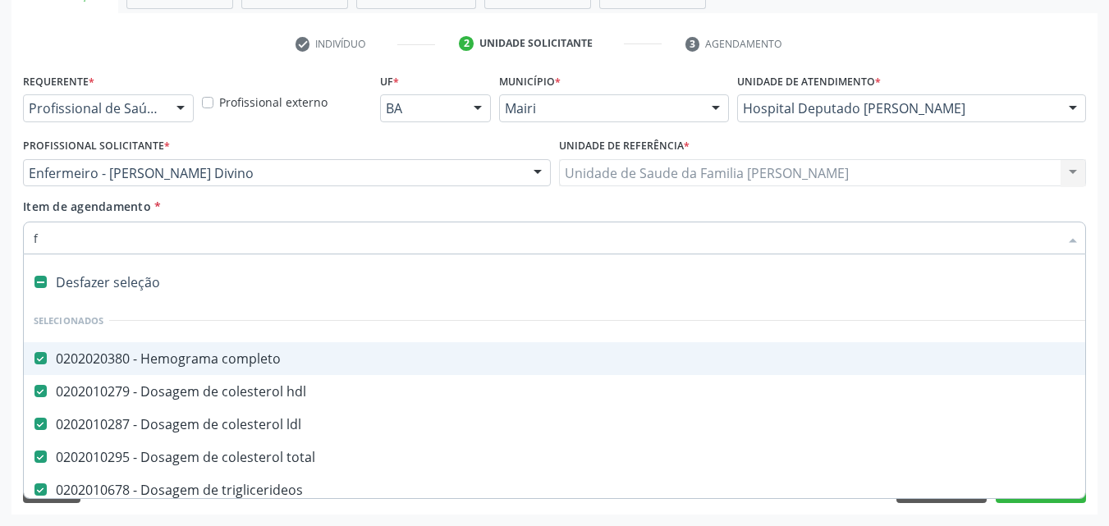
type input "fe"
checkbox completo "false"
checkbox ldl "false"
checkbox total "false"
checkbox rt-pcr "false"
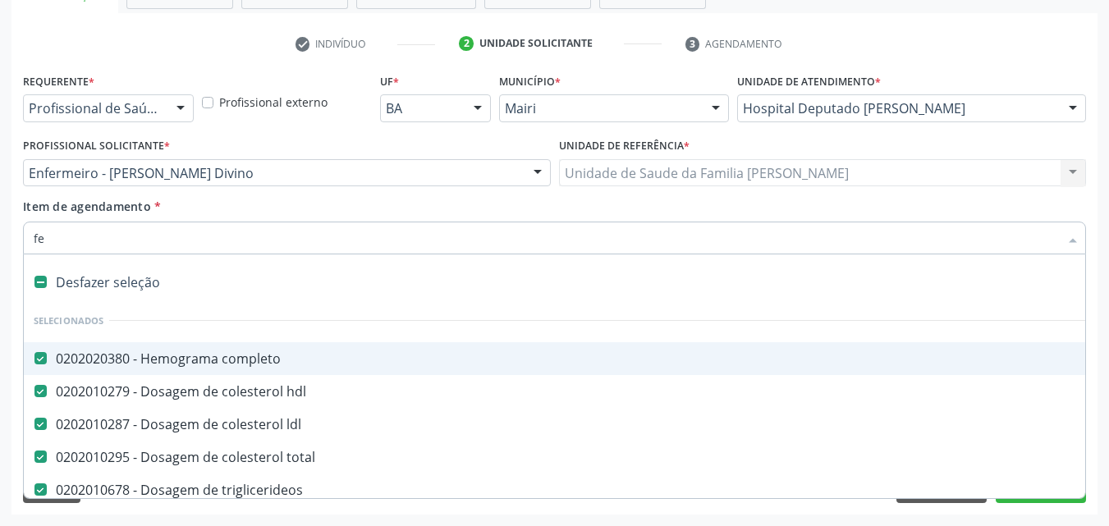
checkbox hdl "false"
checkbox triglicerideos "false"
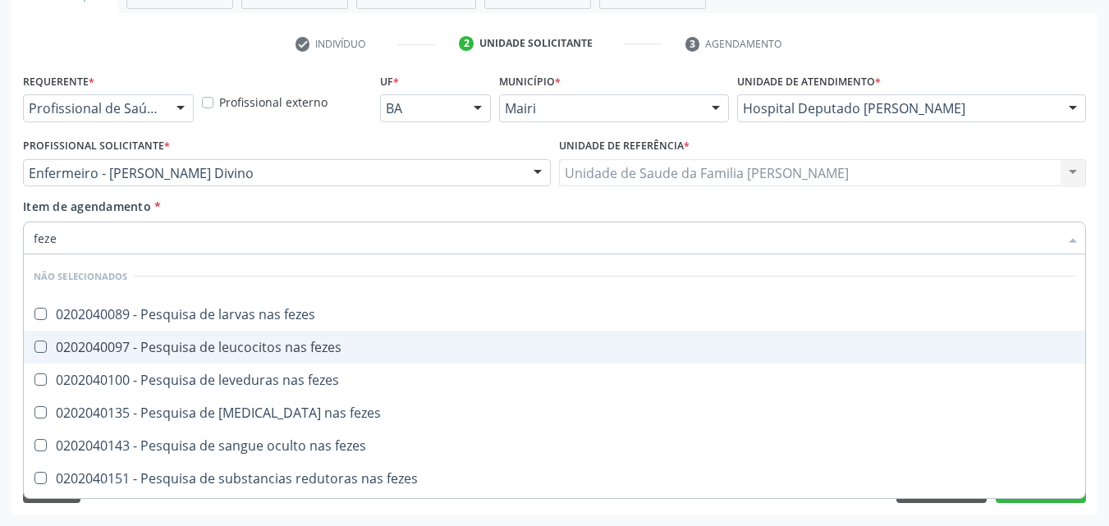
type input "fezes"
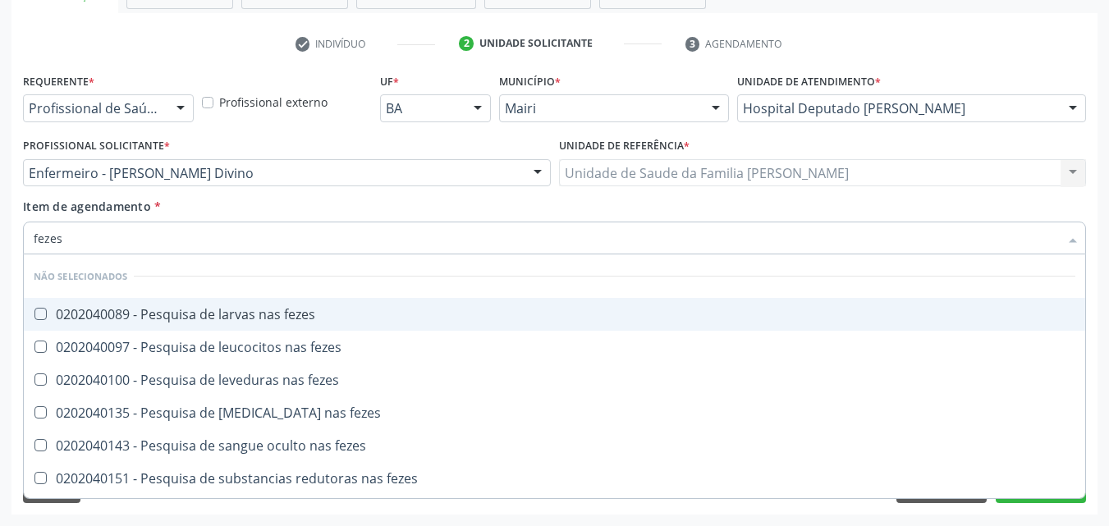
click at [276, 319] on div "0202040089 - Pesquisa de larvas nas fezes" at bounding box center [555, 314] width 1042 height 13
checkbox fezes "true"
click at [400, 204] on div "Item de agendamento * fezes Desfazer seleção Não selecionados 0202040089 - Pesq…" at bounding box center [554, 224] width 1063 height 52
checkbox fezes "true"
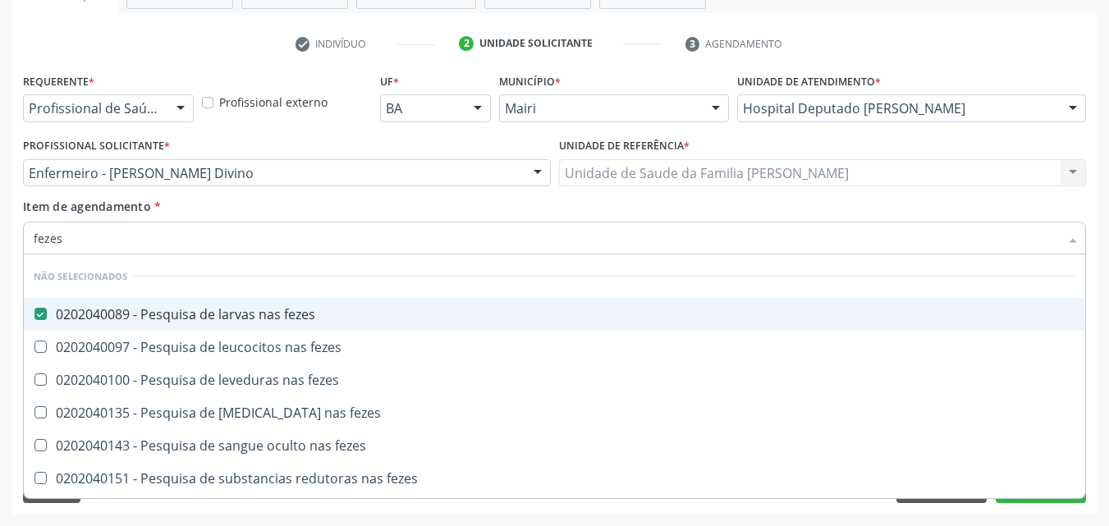
checkbox fezes "true"
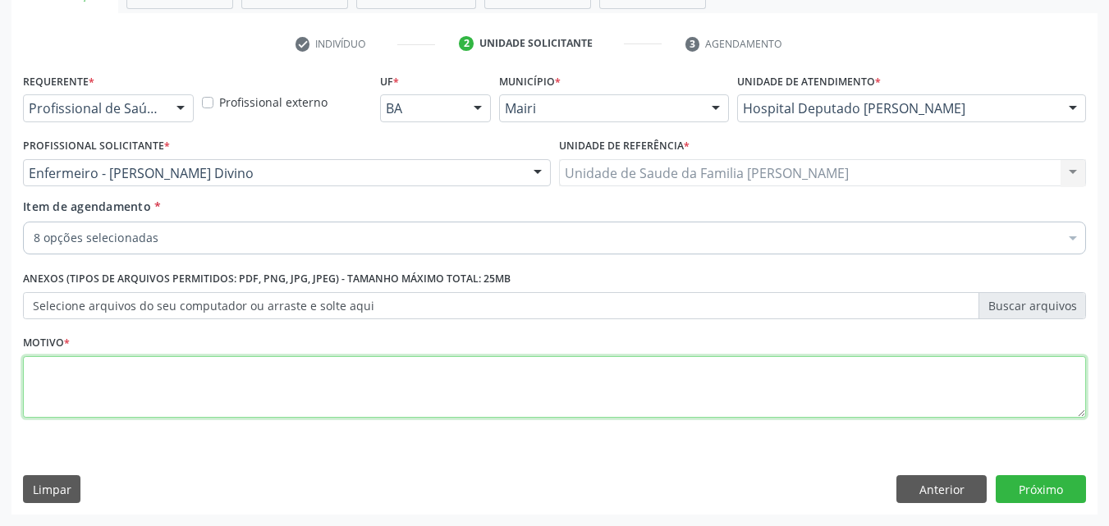
click at [119, 391] on textarea at bounding box center [554, 387] width 1063 height 62
type textarea "controle"
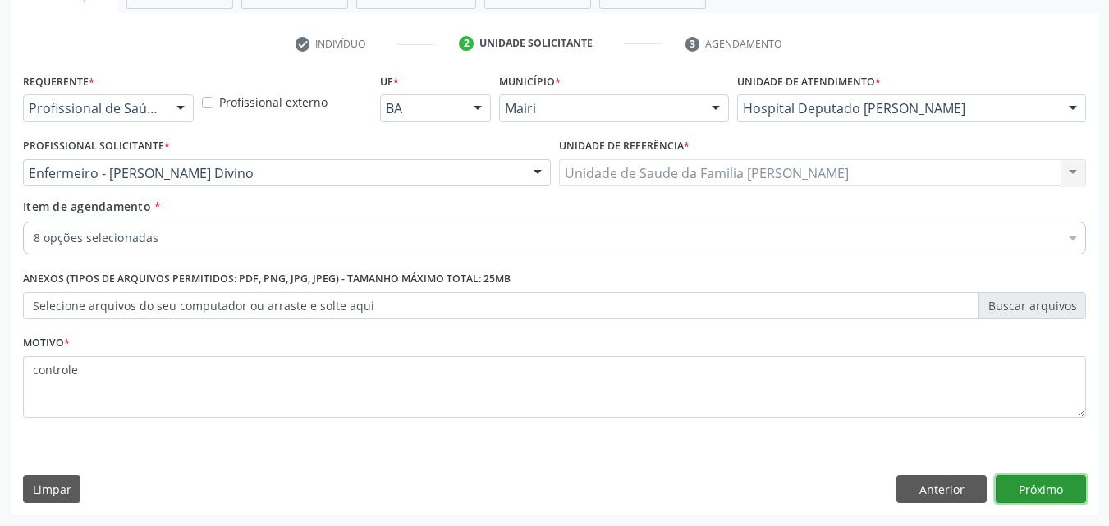
click at [1053, 487] on button "Próximo" at bounding box center [1041, 489] width 90 height 28
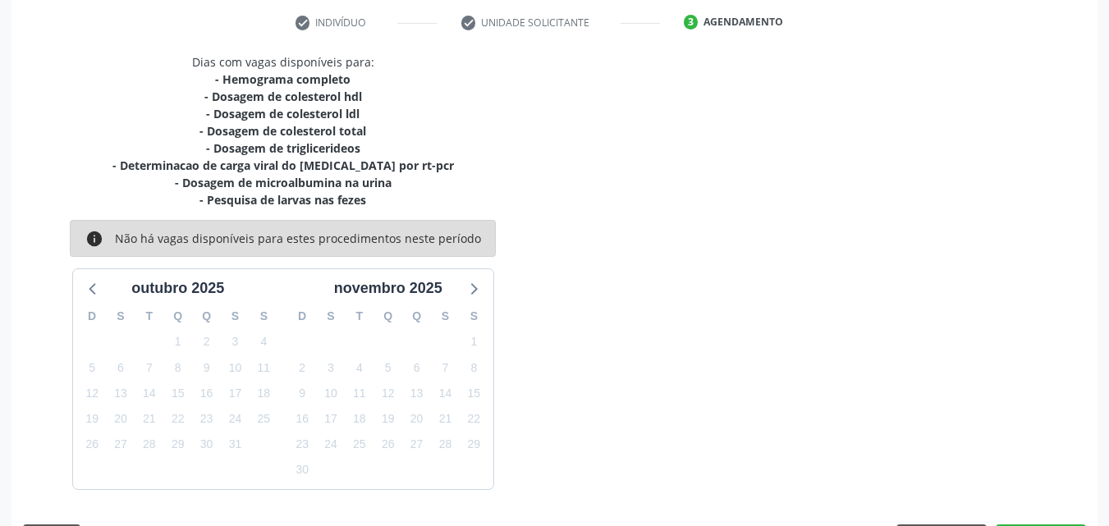
click at [1053, 494] on div "Dias com vagas disponíveis para: - Hemograma completo - Dosagem de colesterol h…" at bounding box center [554, 308] width 1086 height 510
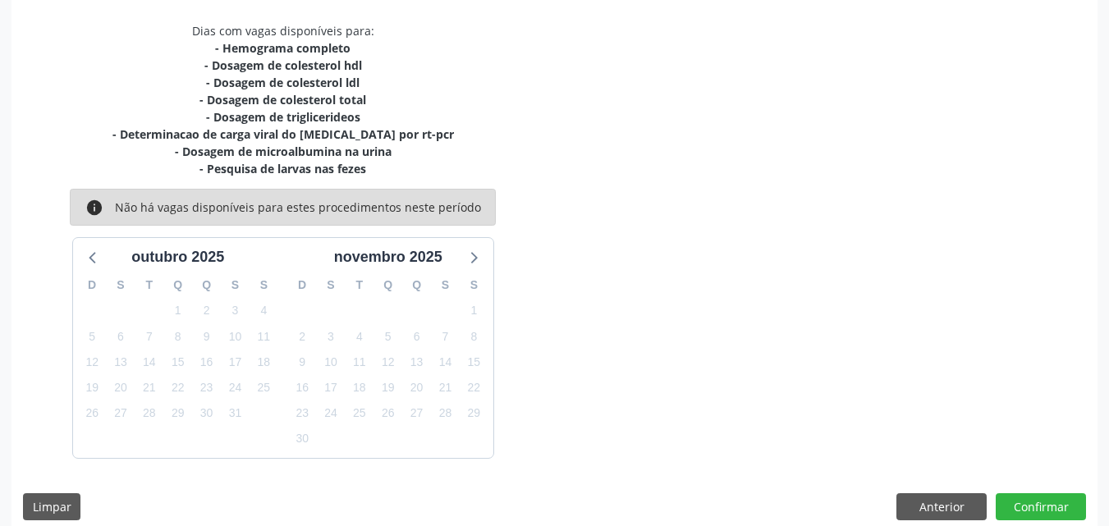
scroll to position [357, 0]
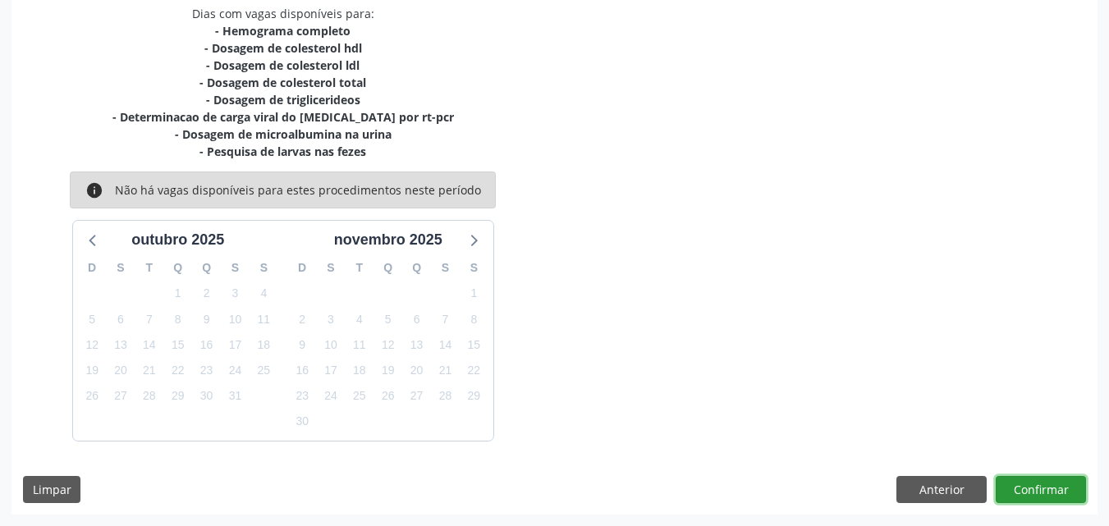
click at [1053, 492] on button "Confirmar" at bounding box center [1041, 490] width 90 height 28
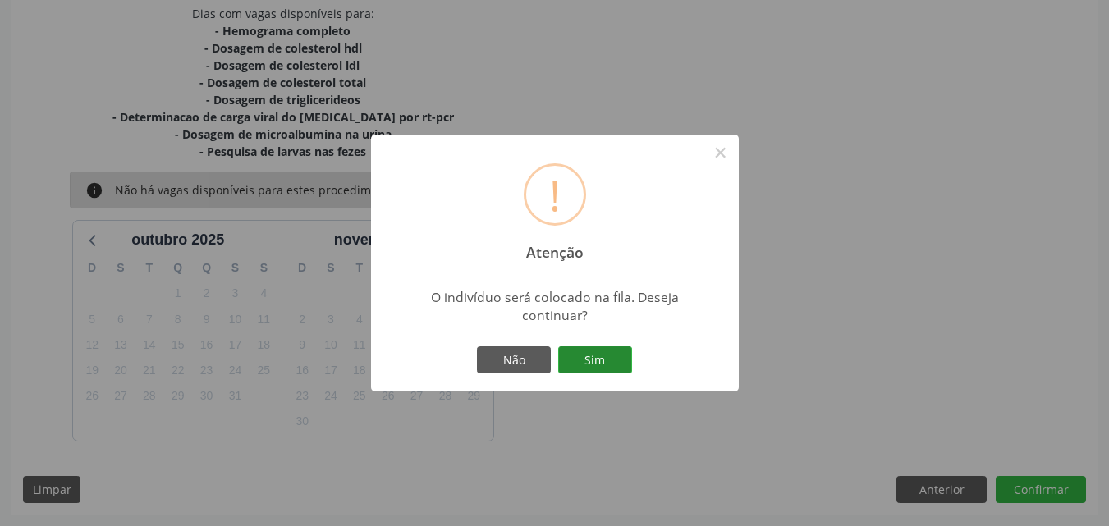
click at [608, 365] on button "Sim" at bounding box center [595, 360] width 74 height 28
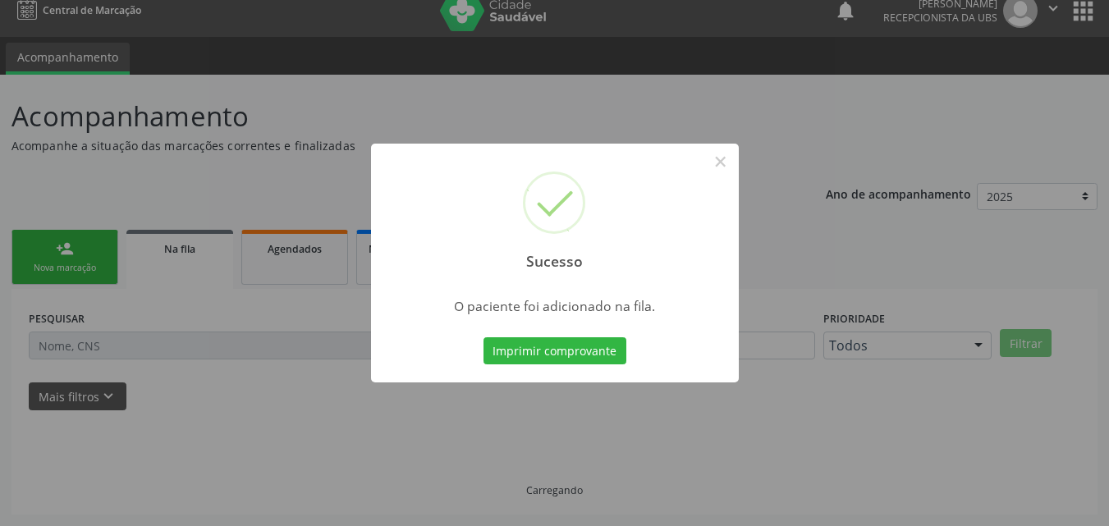
scroll to position [16, 0]
